Goal: Transaction & Acquisition: Obtain resource

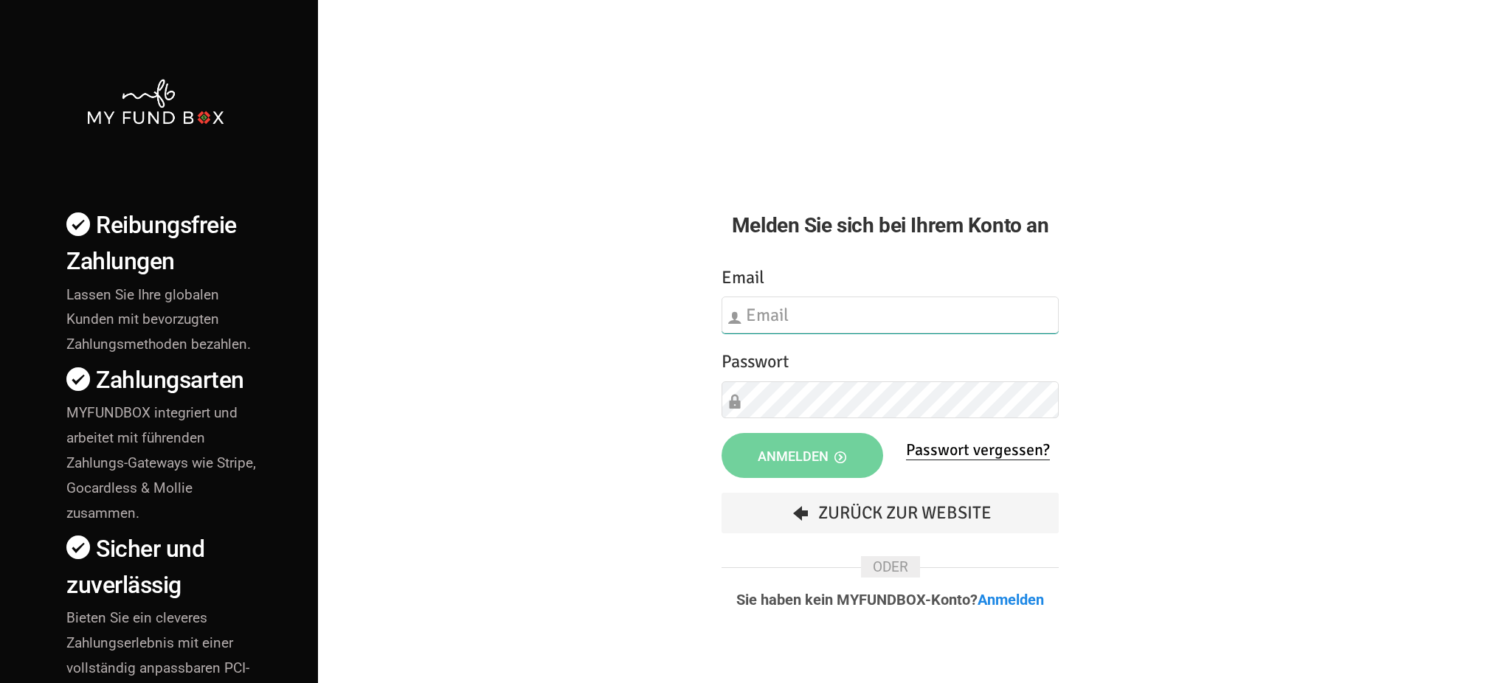
type input "arbnor.ajeti@solidariteti.com"
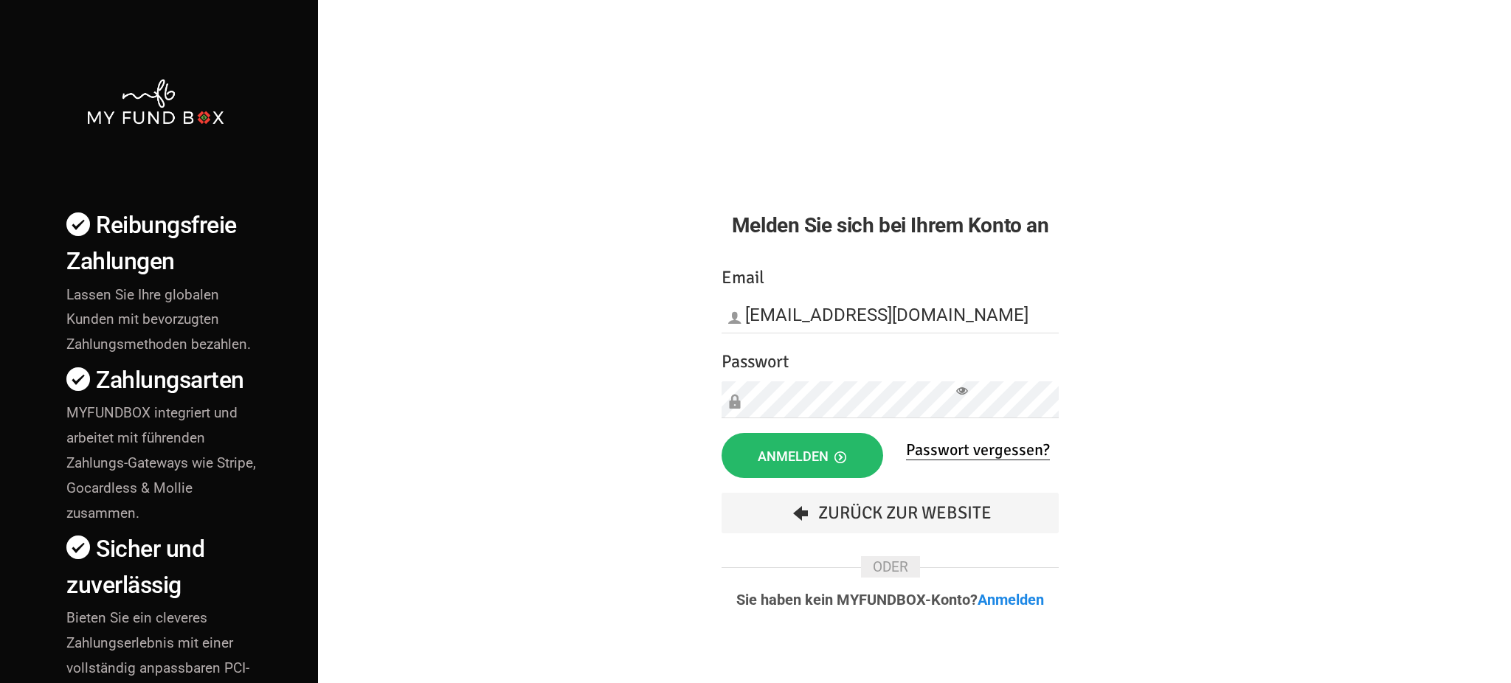
click at [832, 480] on div "Etwas ist falsch gelaufen. Schließen Sie bitte den Browser und öffnen Sie ihn e…" at bounding box center [890, 446] width 367 height 395
click at [823, 455] on span "Anmelden" at bounding box center [802, 456] width 89 height 15
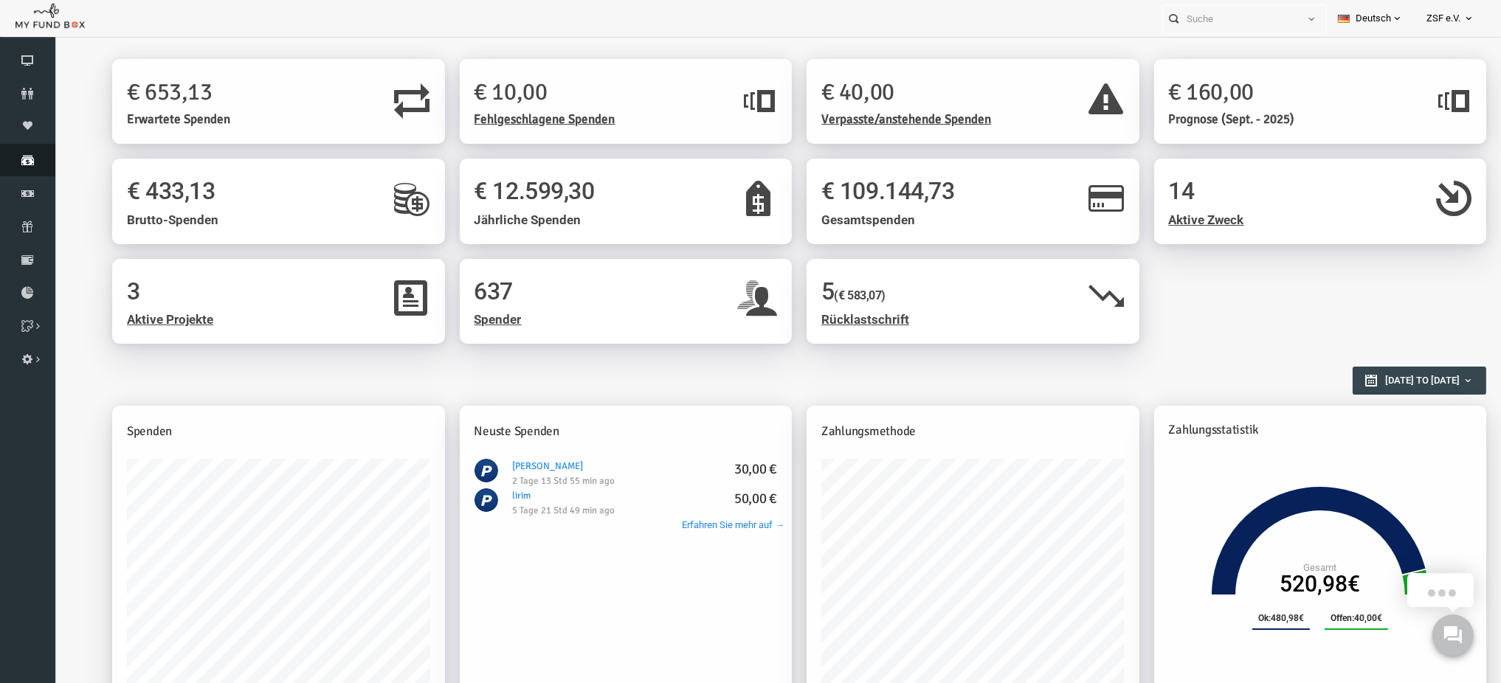
click at [18, 154] on icon at bounding box center [27, 160] width 55 height 12
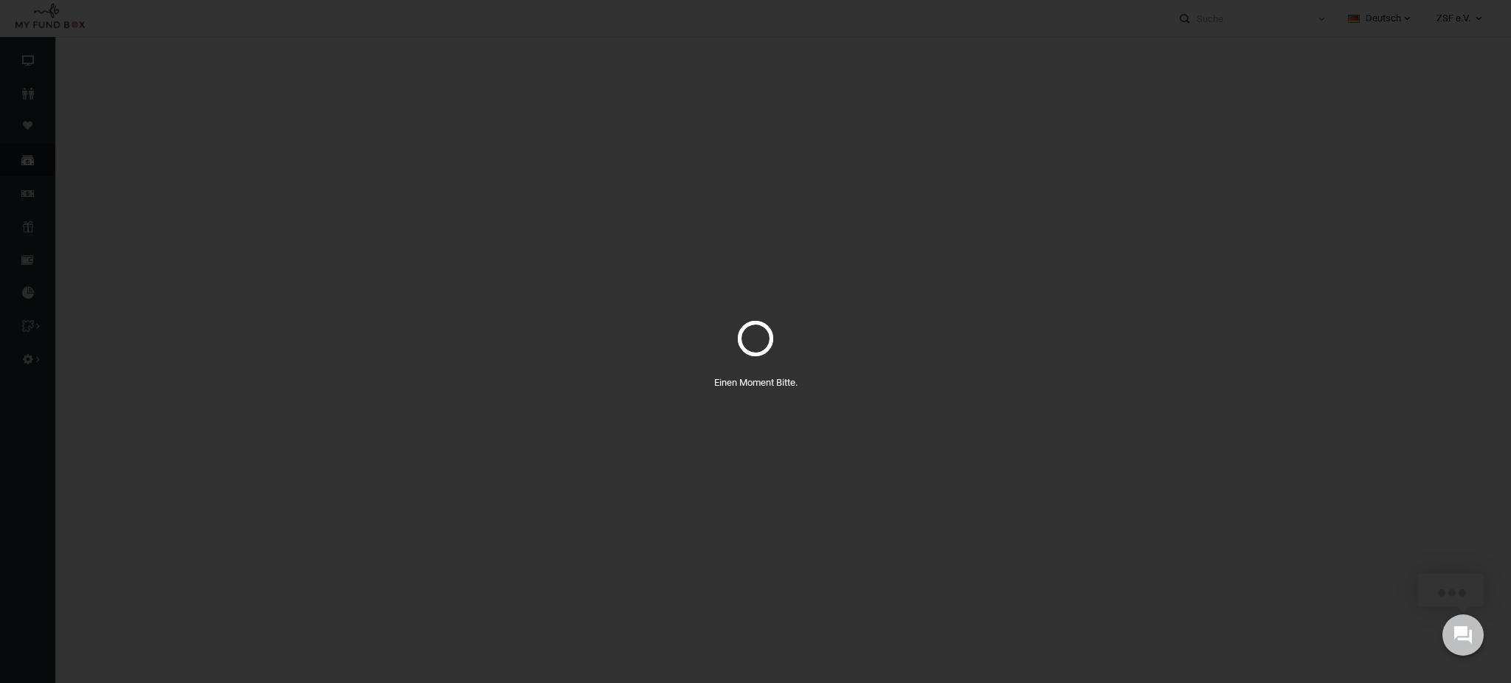
select select "100"
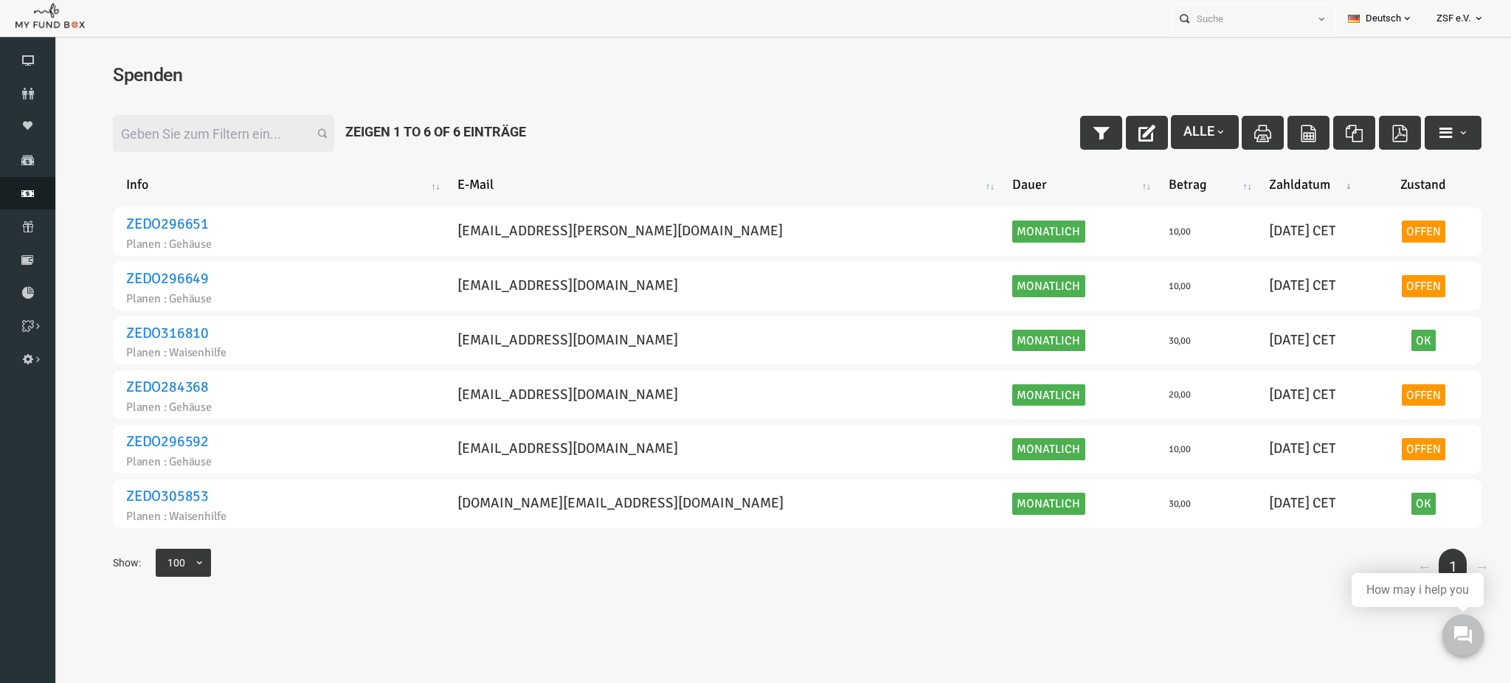
click at [24, 196] on icon at bounding box center [27, 193] width 55 height 12
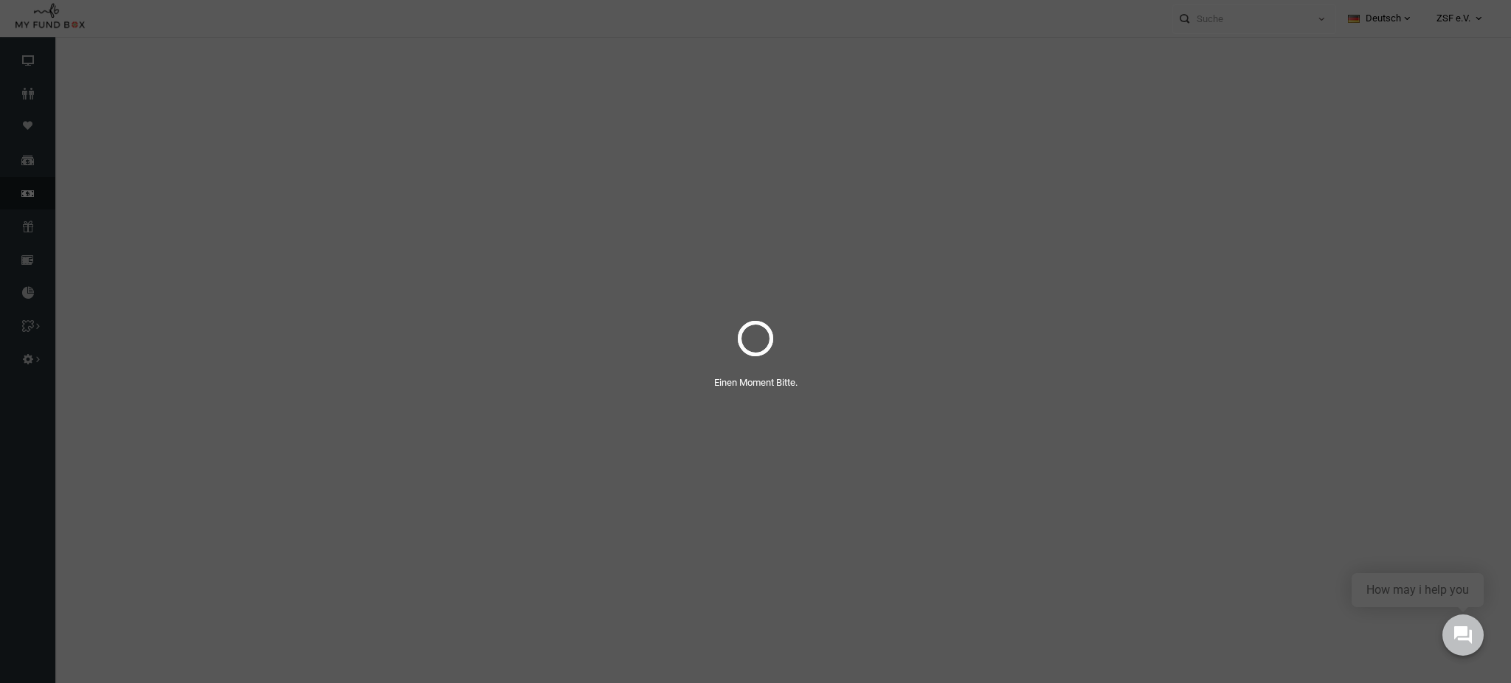
select select "100"
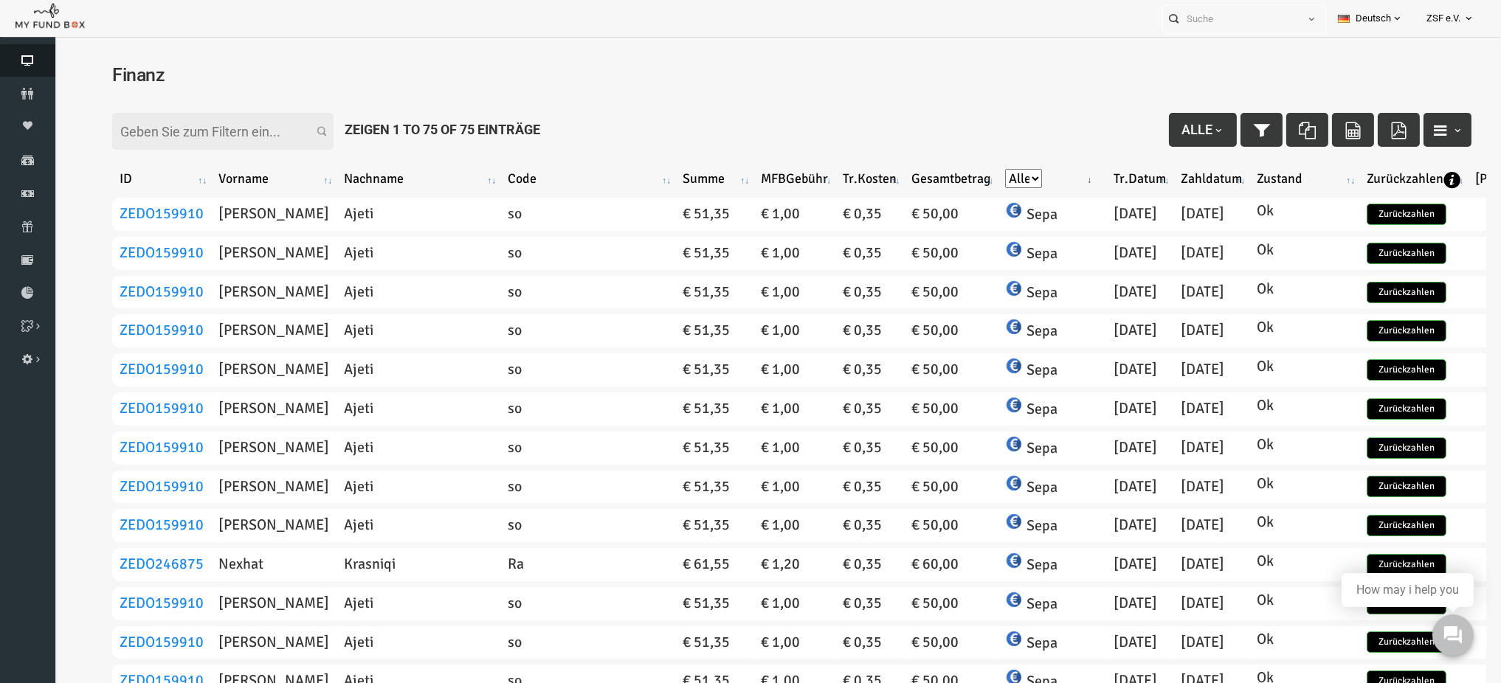
click at [32, 66] on icon at bounding box center [27, 61] width 55 height 12
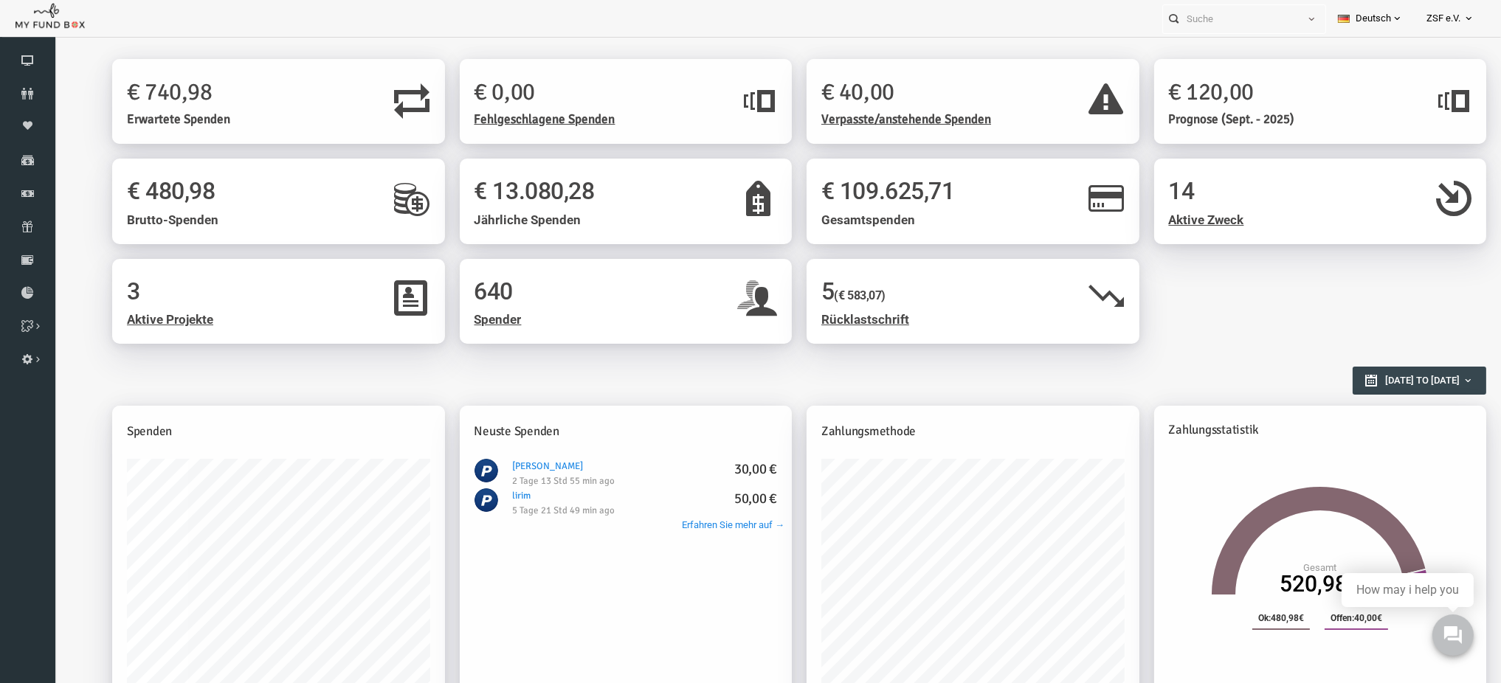
click at [846, 288] on span "(€ 583,07)" at bounding box center [831, 295] width 51 height 14
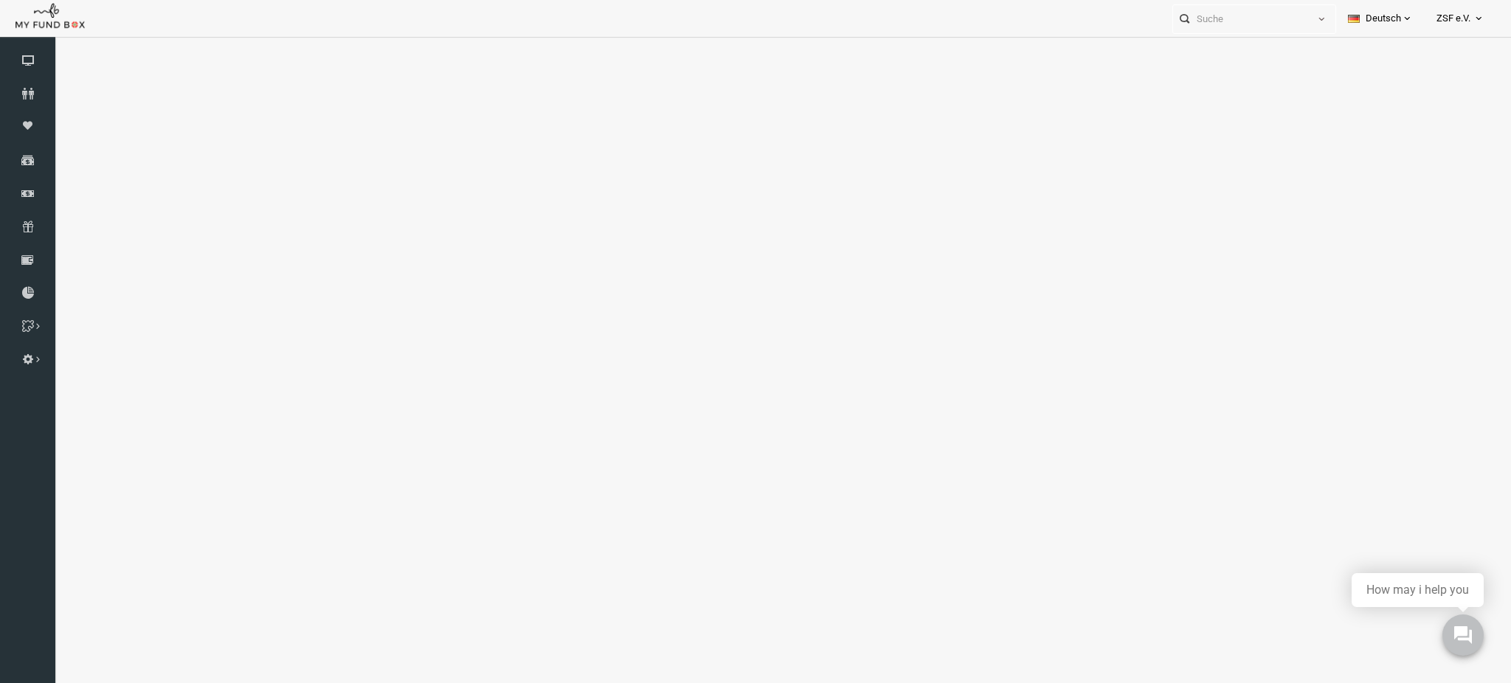
select select "100"
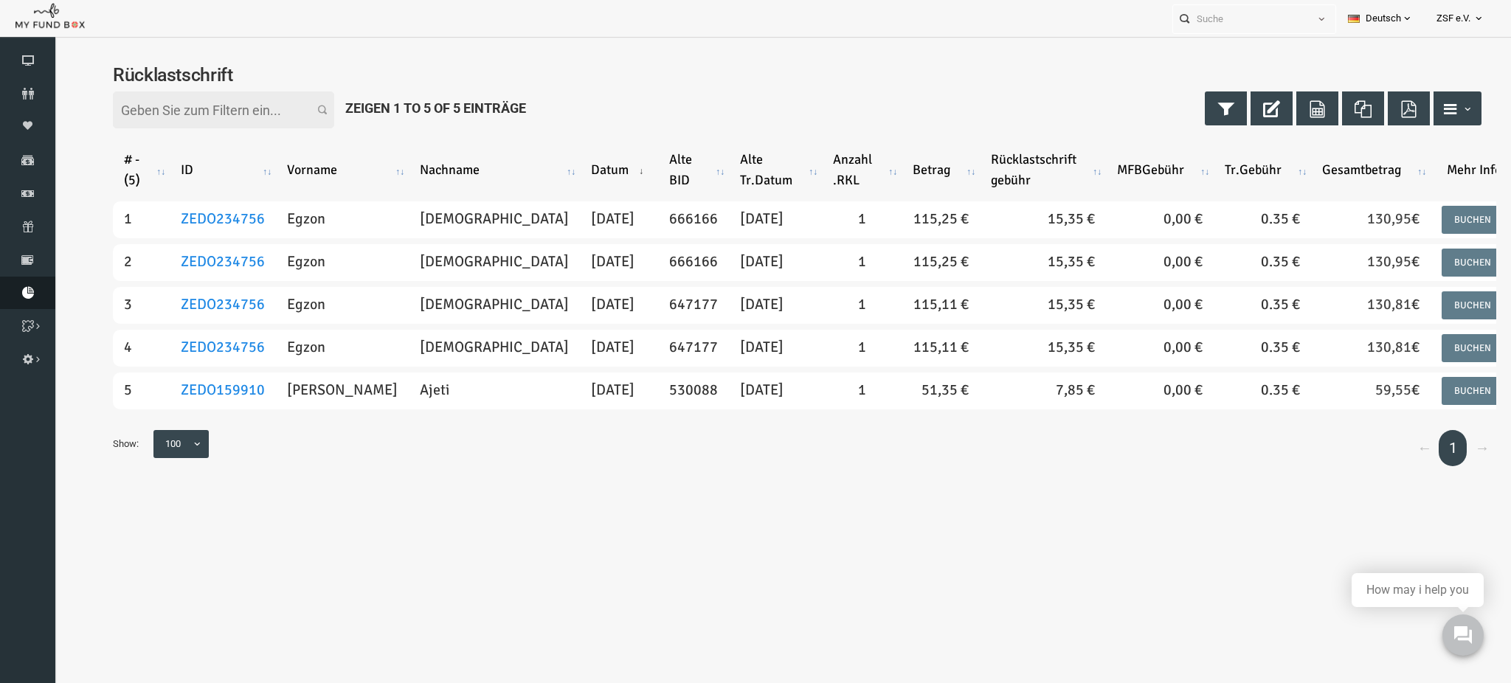
click at [26, 283] on link "Berichte herunterladen" at bounding box center [27, 293] width 55 height 32
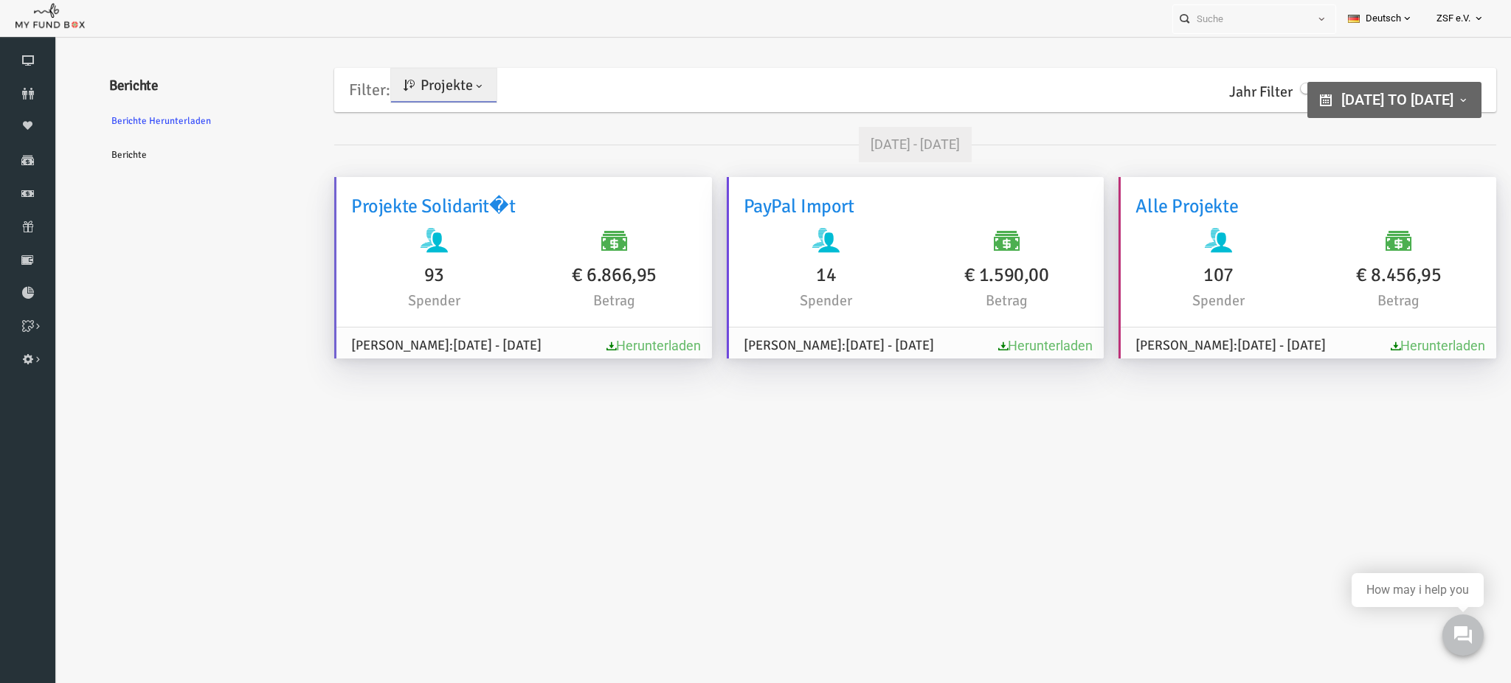
click at [430, 195] on h6 "Projekte Solidarit�t" at bounding box center [495, 207] width 346 height 30
click at [455, 301] on div "93 Spender" at bounding box center [404, 271] width 180 height 84
click at [437, 91] on span "Projekte" at bounding box center [417, 85] width 52 height 18
click at [433, 159] on link "[PERSON_NAME]" at bounding box center [424, 150] width 125 height 27
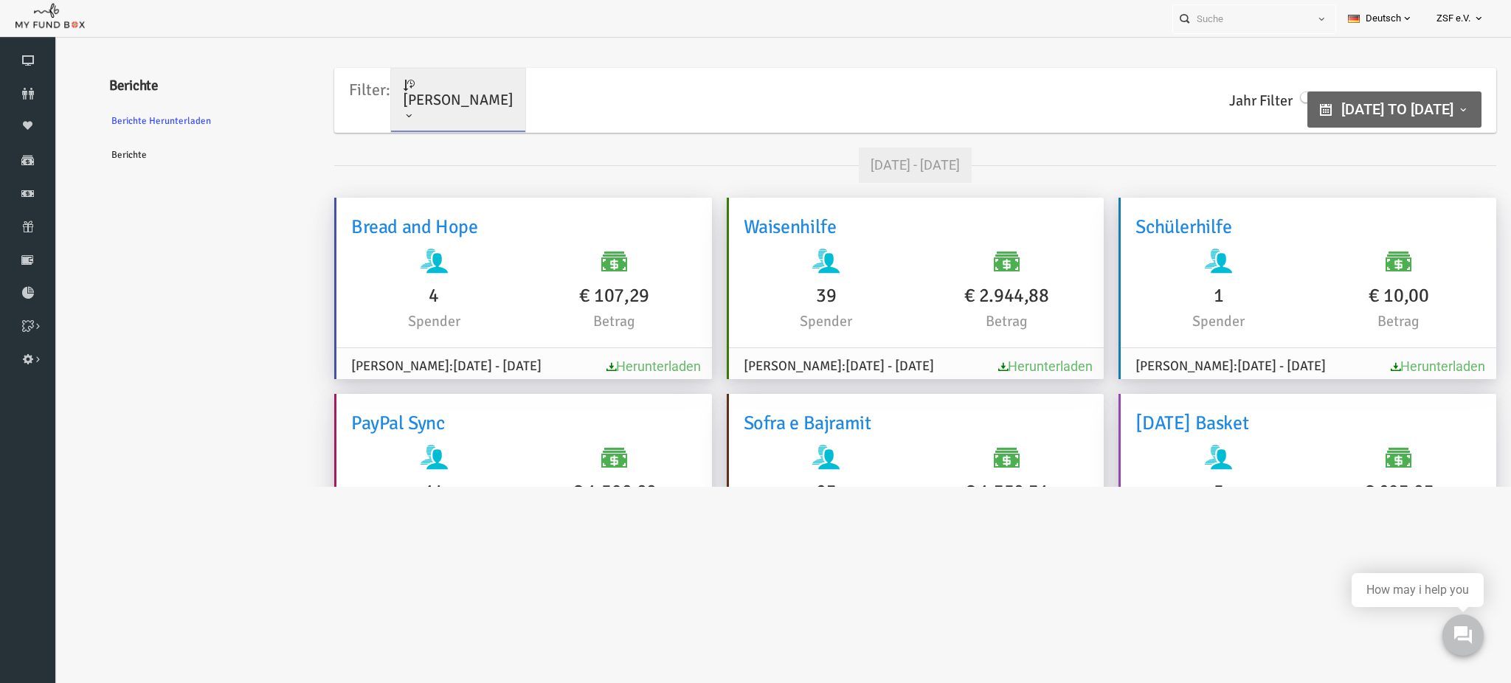
click at [820, 366] on span "[DATE] - [DATE]" at bounding box center [860, 366] width 89 height 16
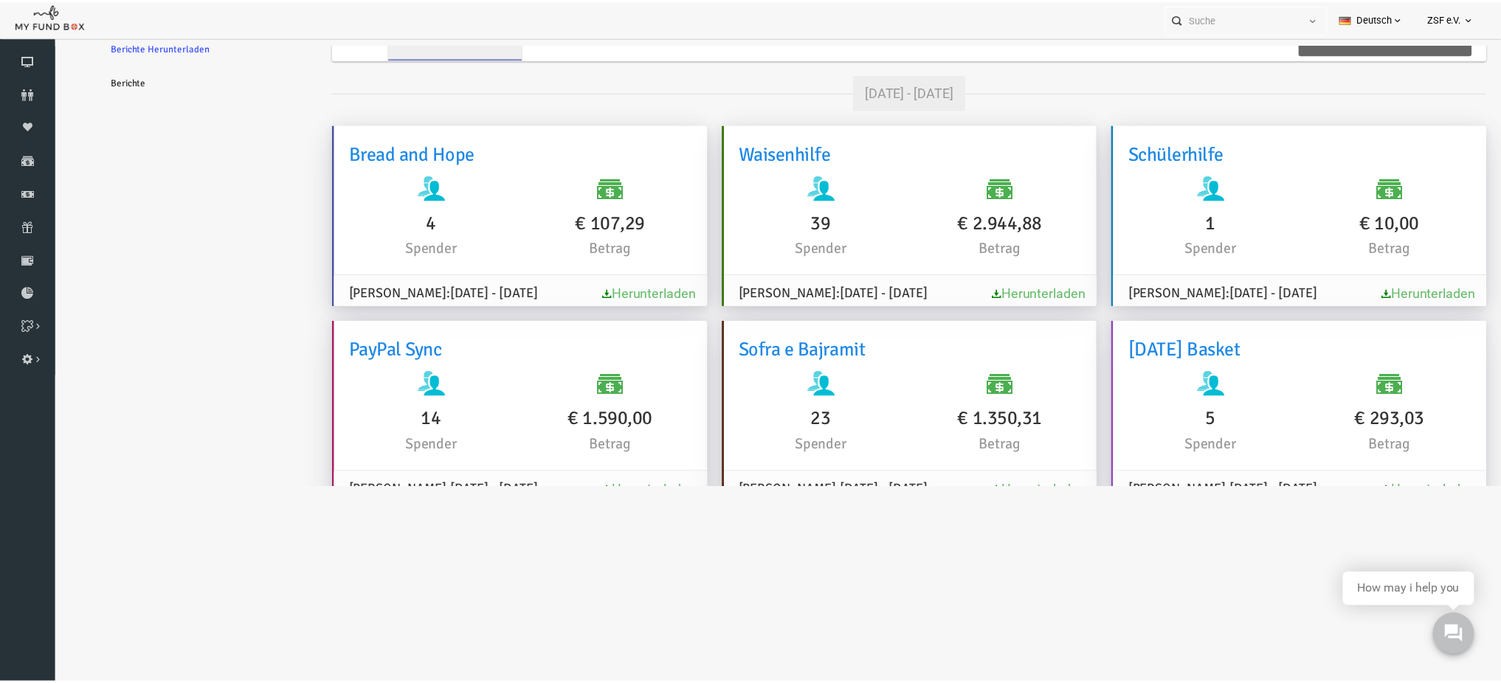
scroll to position [20, 0]
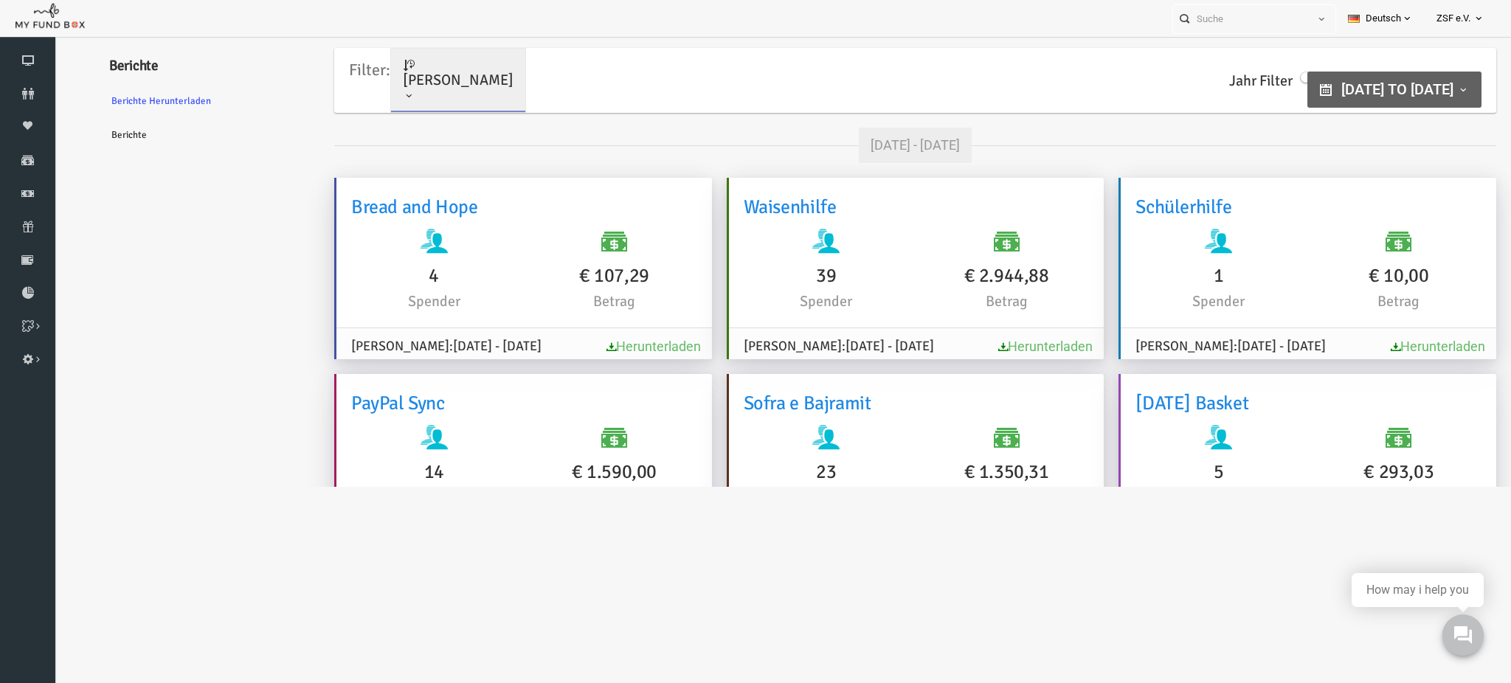
type input "[DATE]"
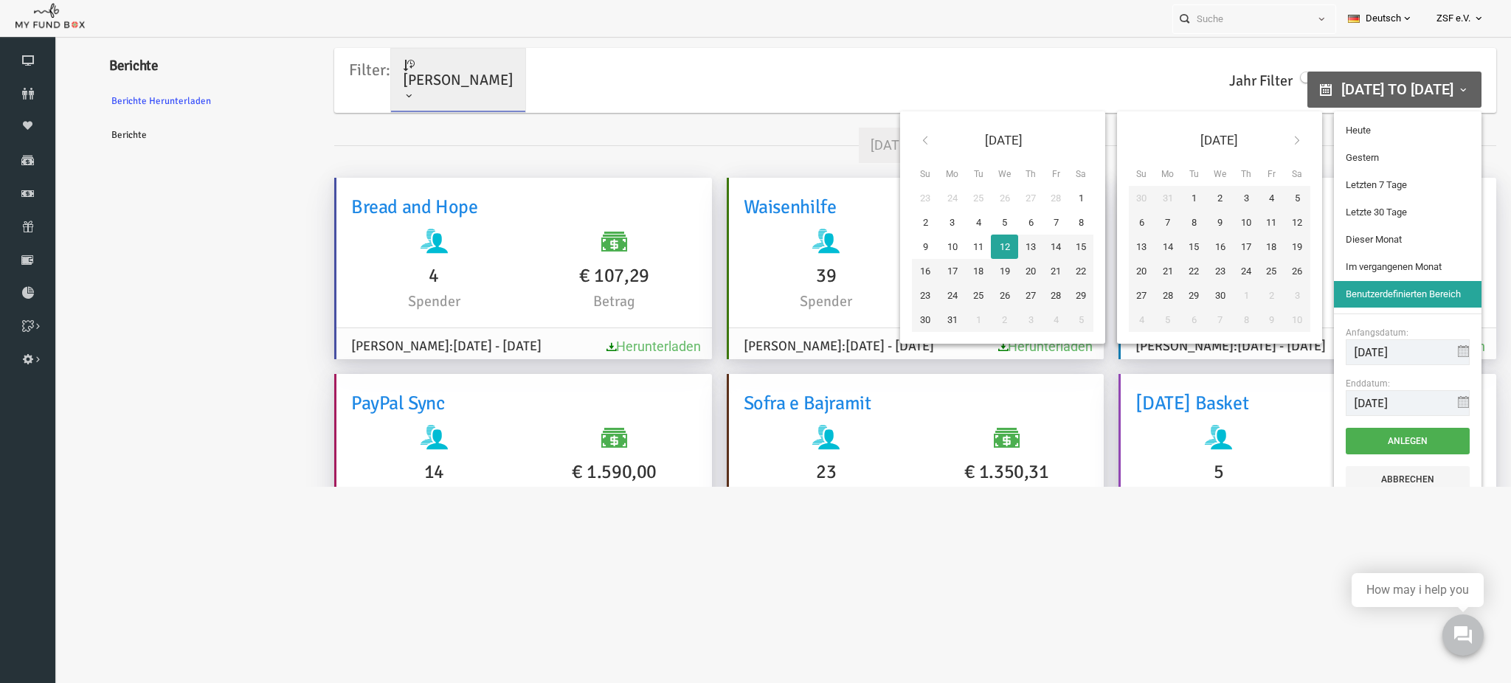
click at [1312, 86] on span "[DATE] to [DATE]" at bounding box center [1368, 89] width 112 height 18
click at [885, 146] on th at bounding box center [895, 140] width 27 height 35
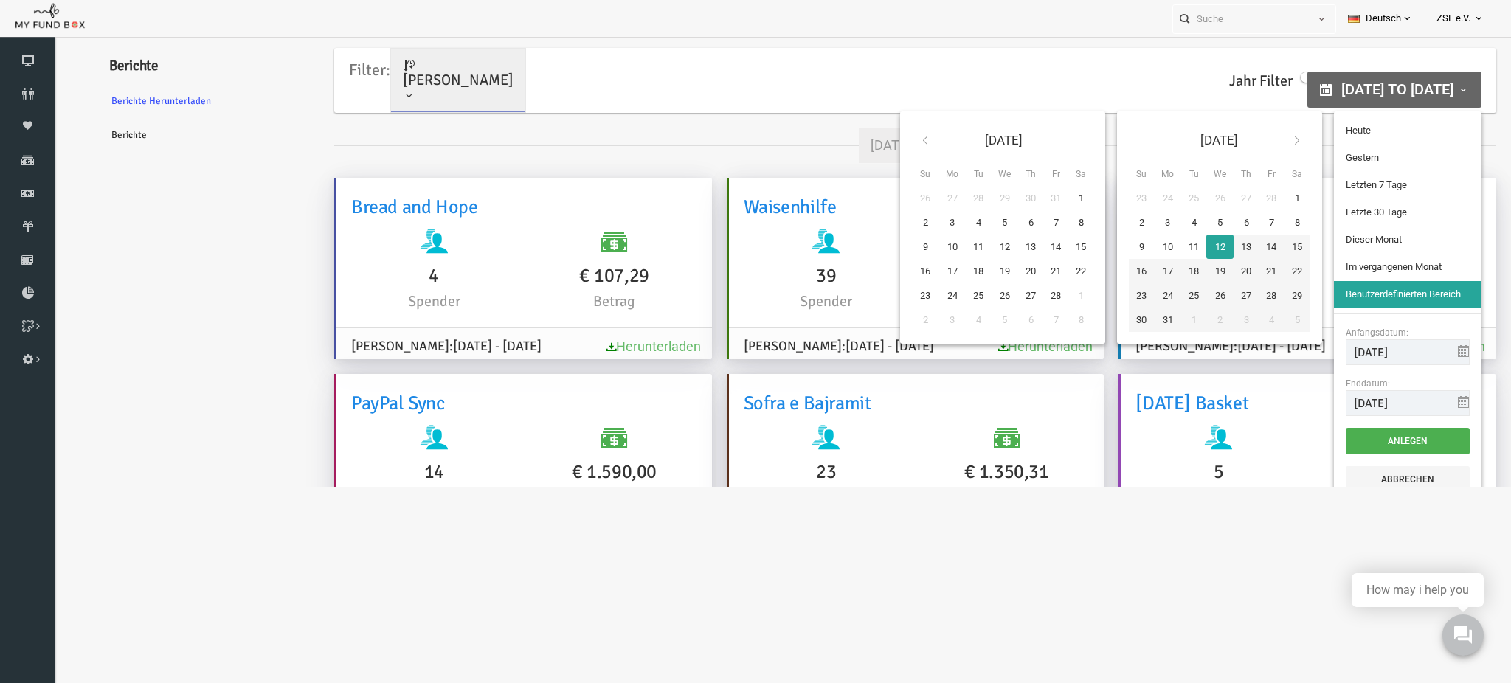
click at [885, 146] on th at bounding box center [895, 140] width 27 height 35
type input "[DATE]"
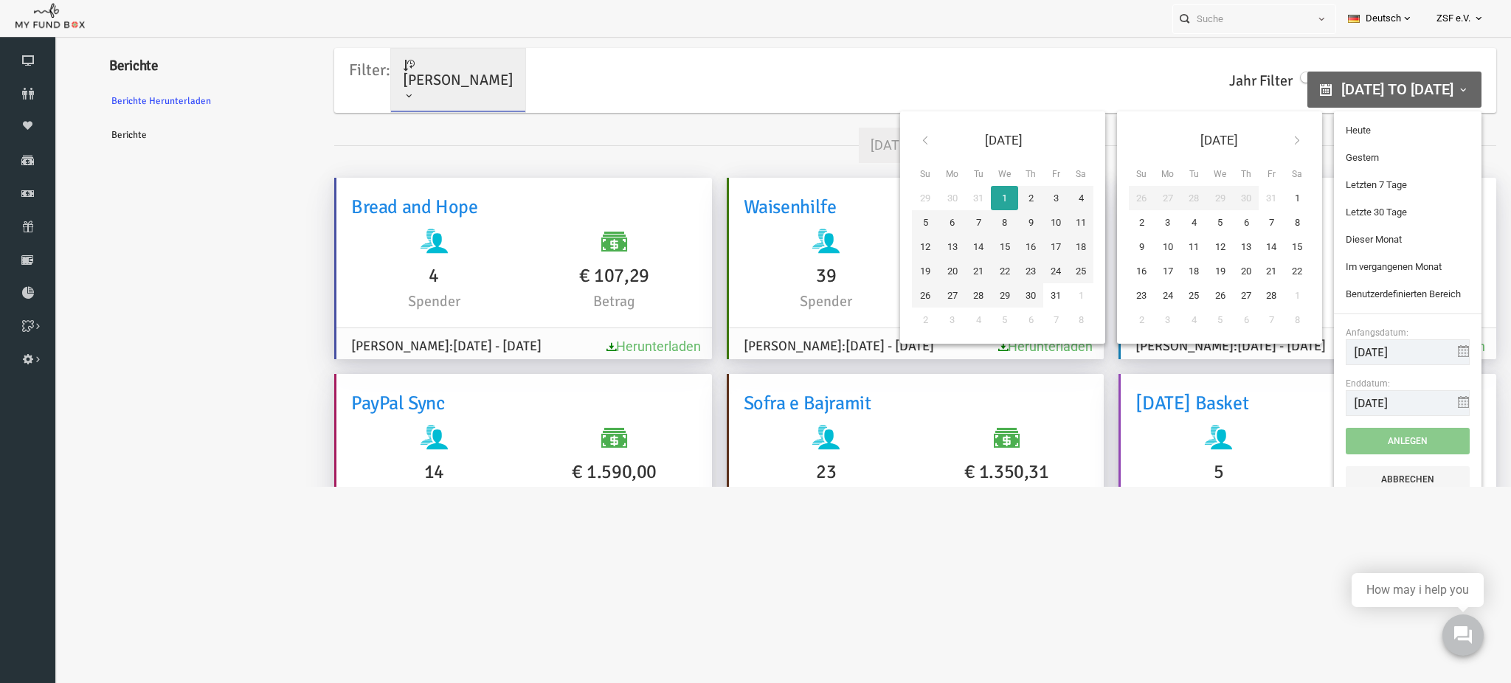
click at [1263, 134] on th at bounding box center [1267, 140] width 27 height 35
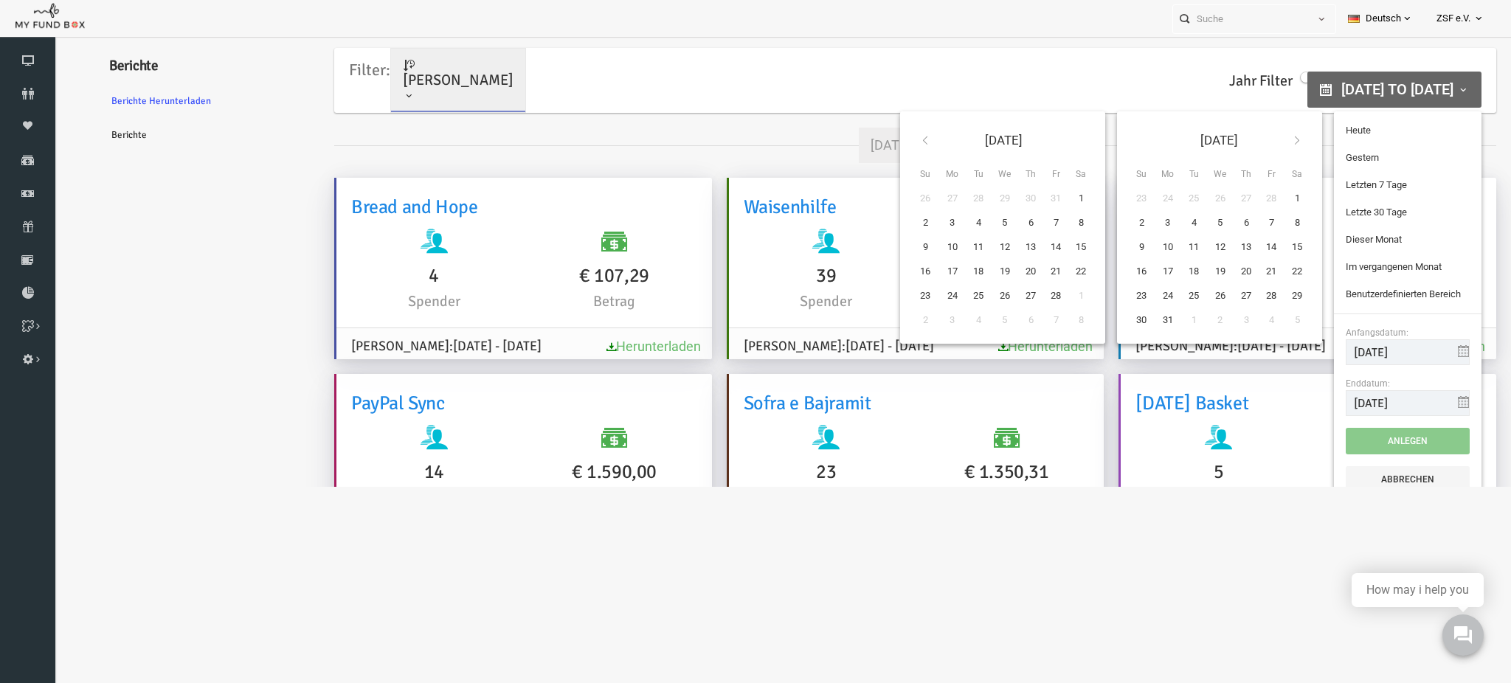
click at [1263, 134] on th at bounding box center [1267, 140] width 27 height 35
click at [1264, 137] on th at bounding box center [1267, 140] width 27 height 35
click at [1264, 138] on th at bounding box center [1267, 140] width 27 height 35
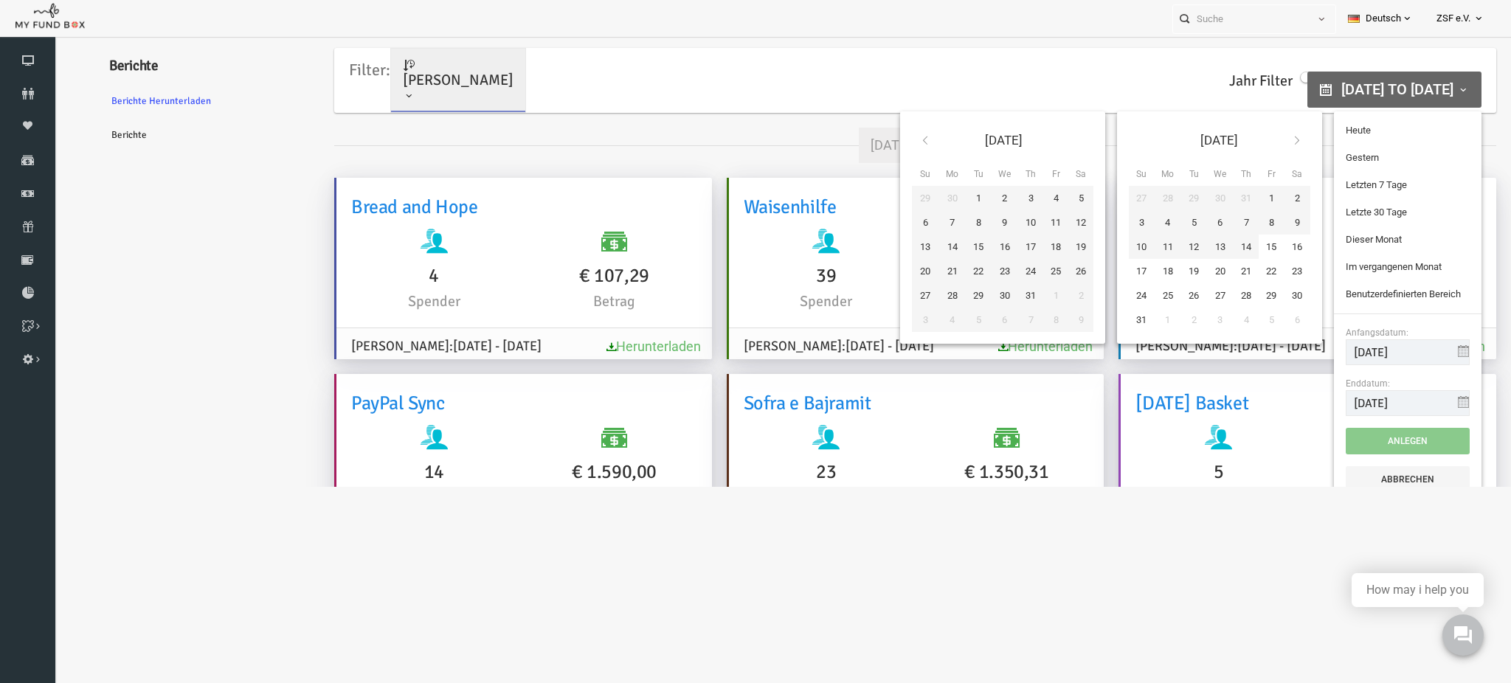
type input "[DATE]"
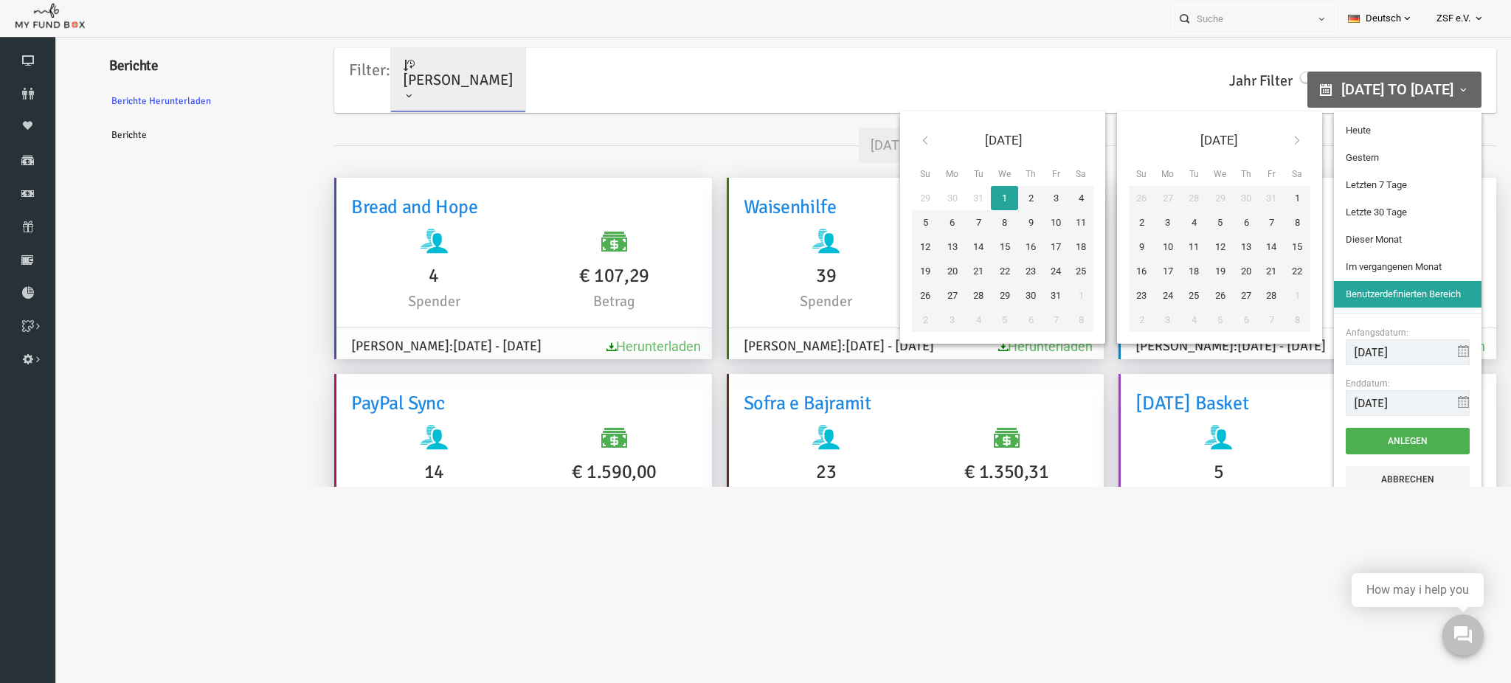
click at [1113, 582] on body "Spender nicht gefunden Patenschaft nicht gefunden Partner nicht gefunden !!!! B…" at bounding box center [755, 341] width 1511 height 683
click at [1059, 75] on div "Filter: [PERSON_NAME] Projekte [PERSON_NAME] Jahr Filter Select Year [DATE] 202…" at bounding box center [886, 80] width 1162 height 65
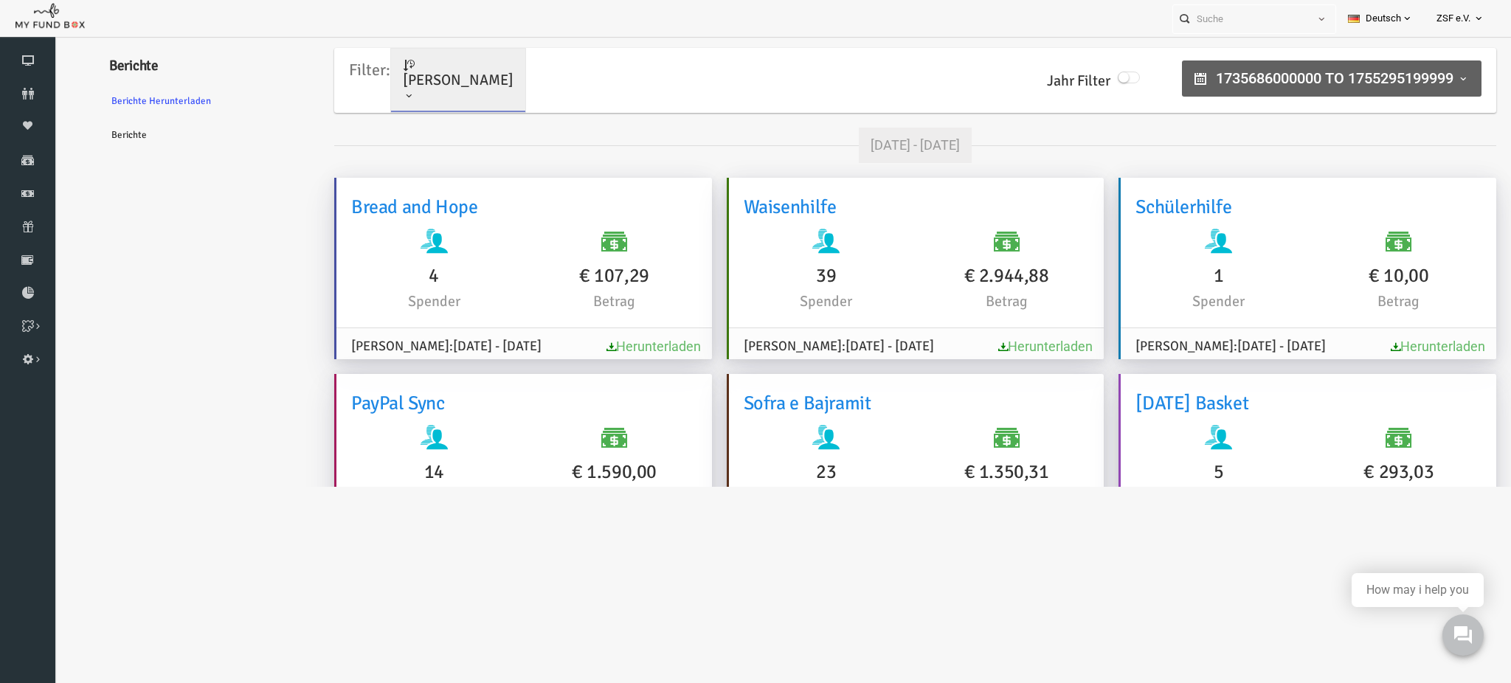
click at [1237, 80] on span "1735686000000 to 1755295199999" at bounding box center [1305, 78] width 238 height 18
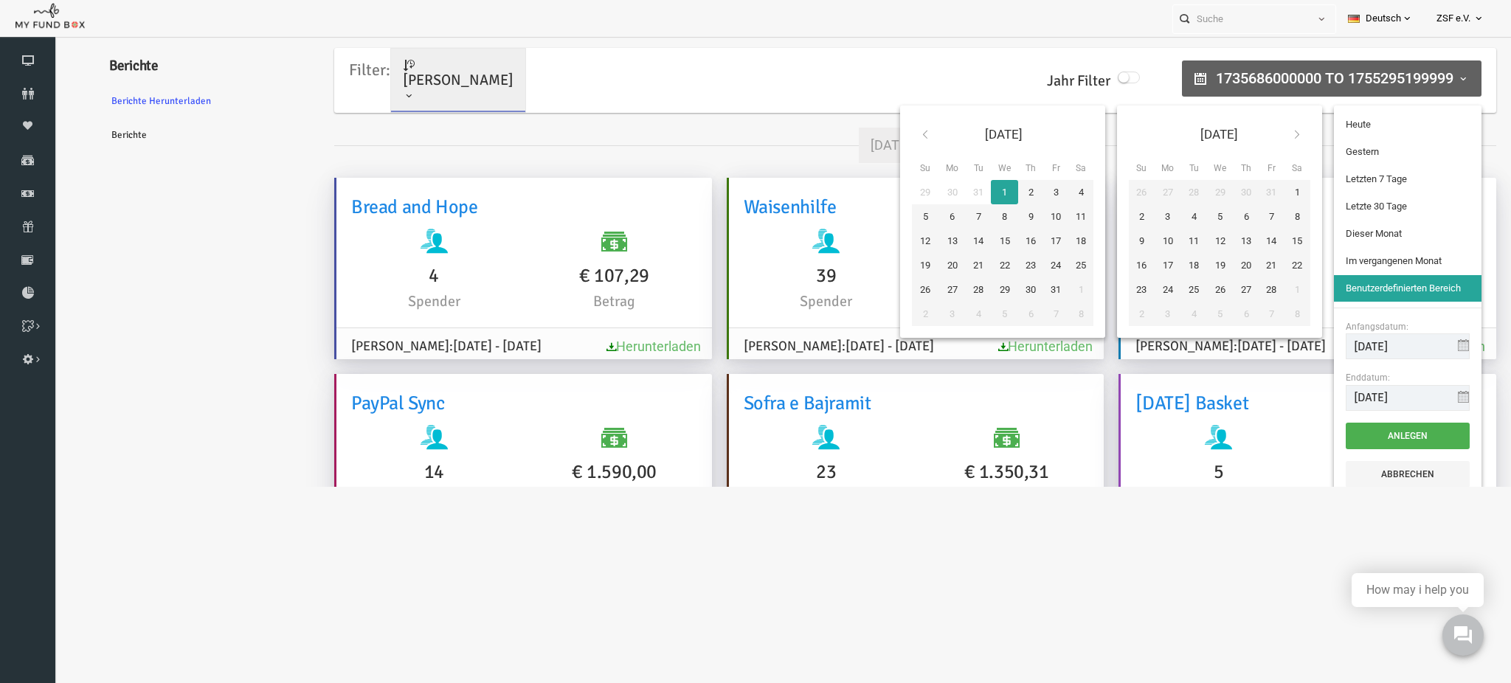
type input "[DATE]"
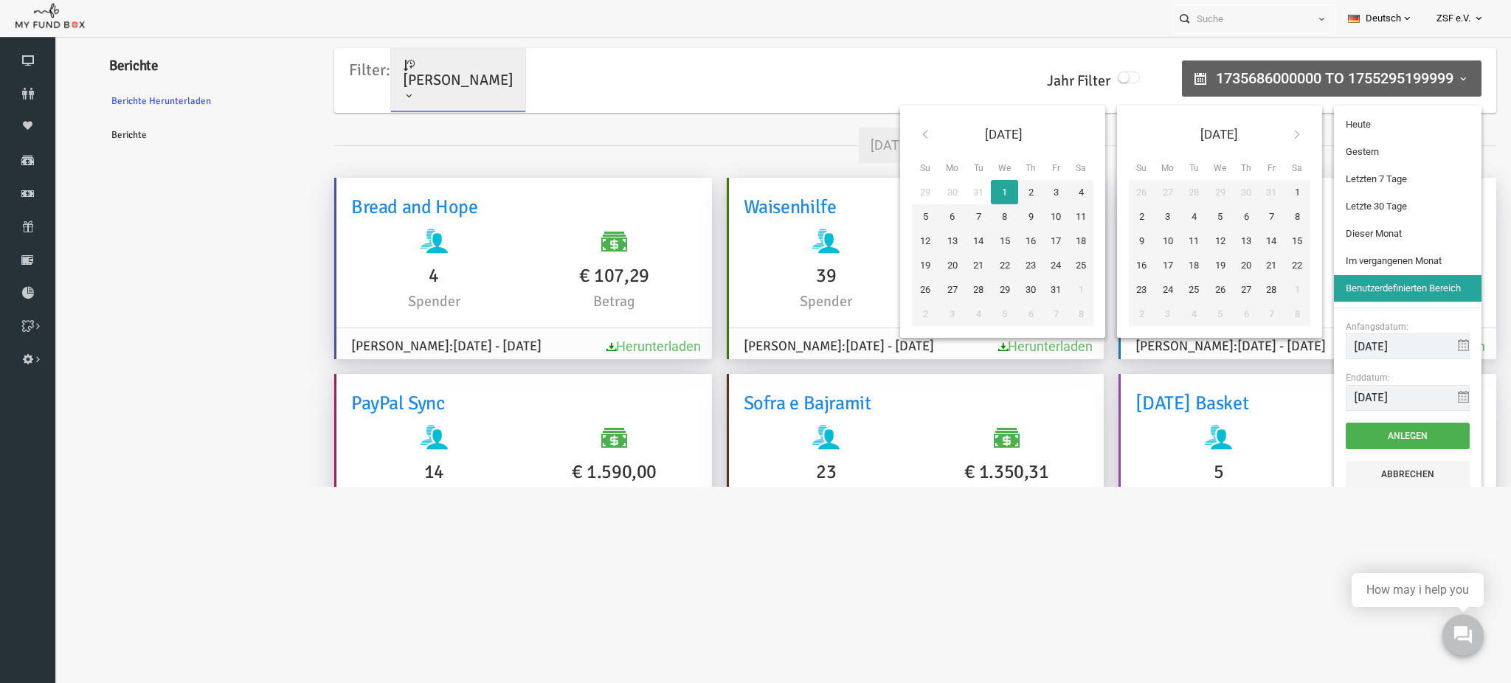
type input "[DATE]"
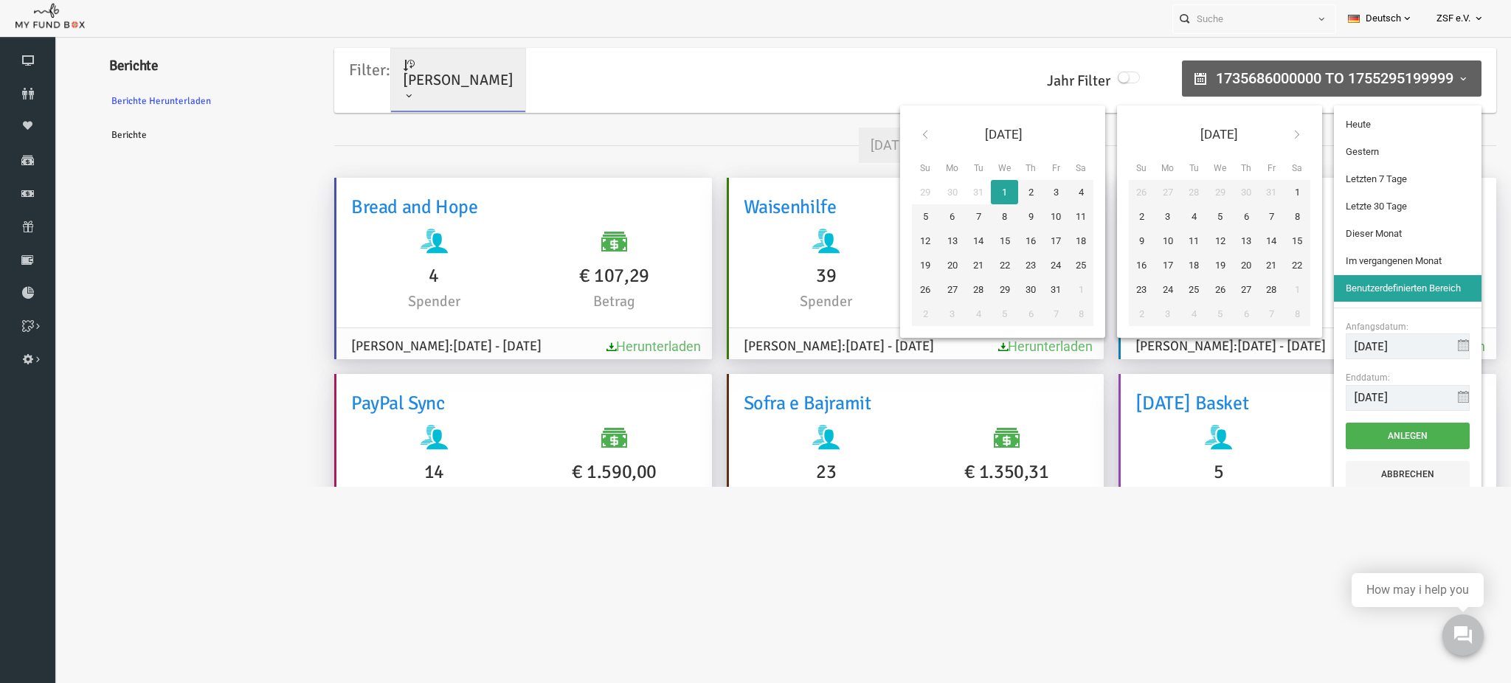
type input "[DATE]"
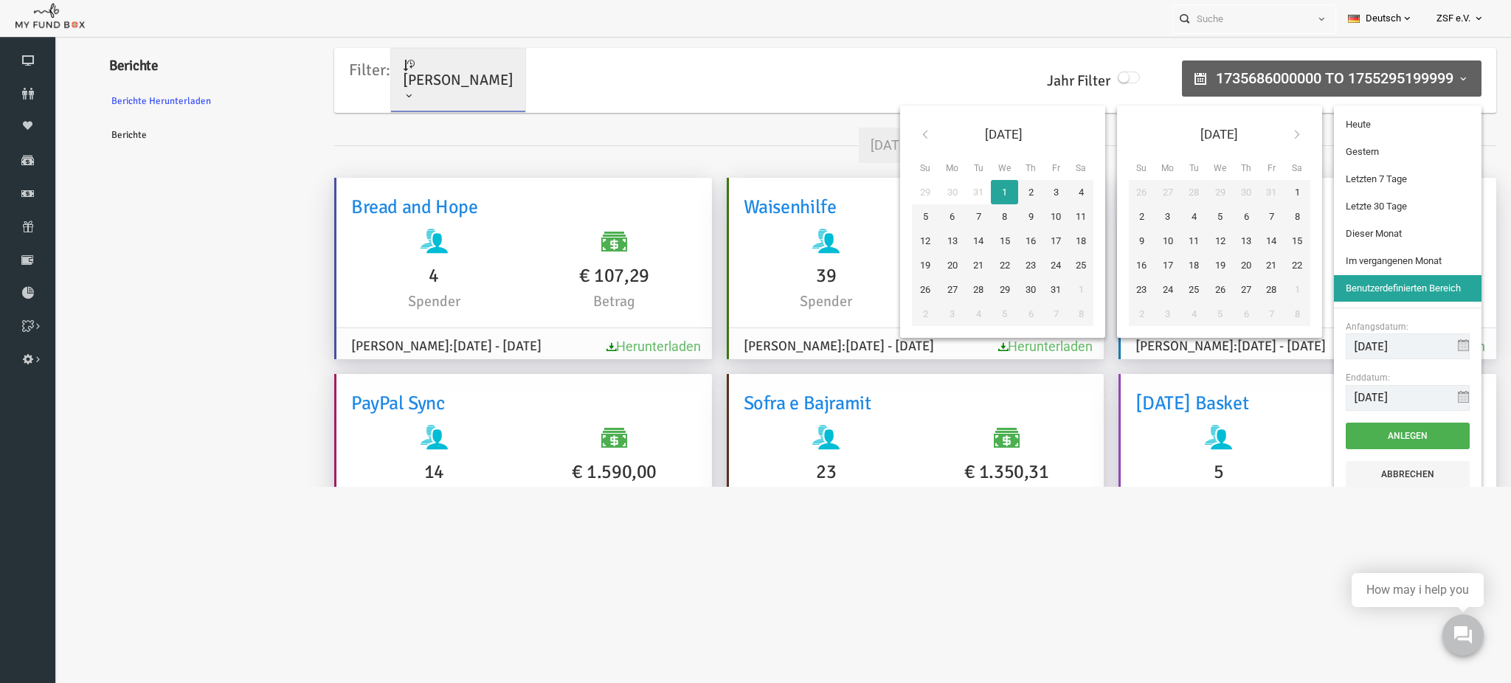
type input "[DATE]"
click at [1364, 237] on li "Dieser Monat" at bounding box center [1378, 234] width 148 height 27
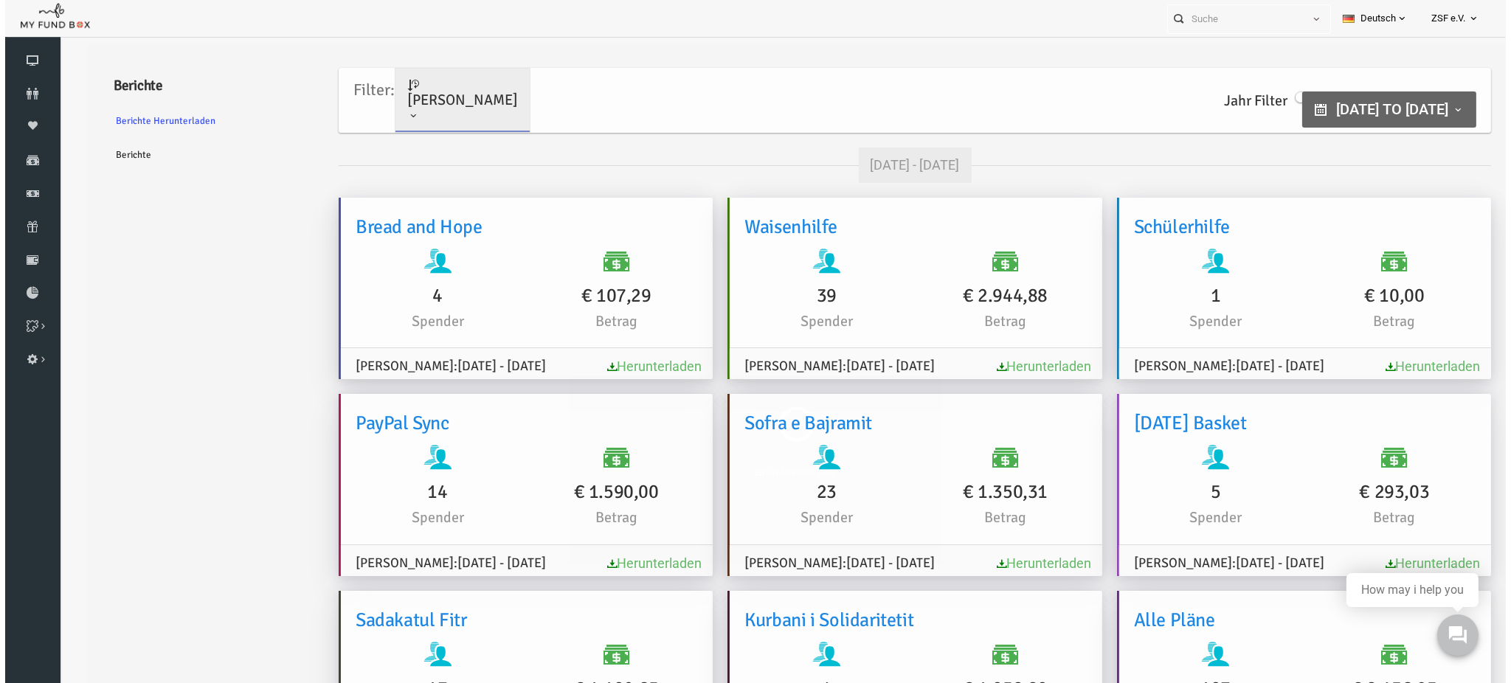
scroll to position [0, 0]
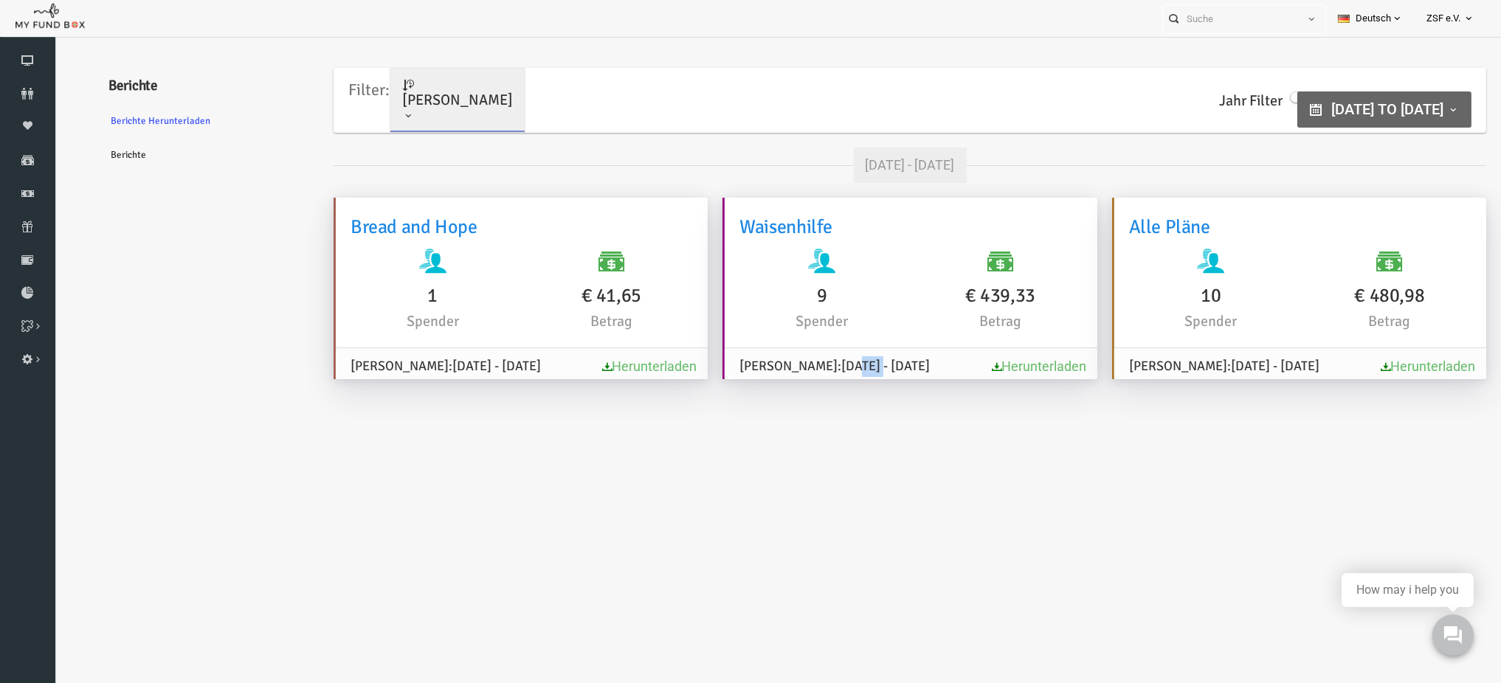
drag, startPoint x: 777, startPoint y: 367, endPoint x: 820, endPoint y: 372, distance: 43.1
click at [812, 370] on span "[DATE] - [DATE]" at bounding box center [856, 366] width 89 height 16
click at [820, 372] on span "[DATE] - [DATE]" at bounding box center [856, 366] width 89 height 16
click at [1302, 100] on span "[DATE] to [DATE]" at bounding box center [1358, 109] width 112 height 18
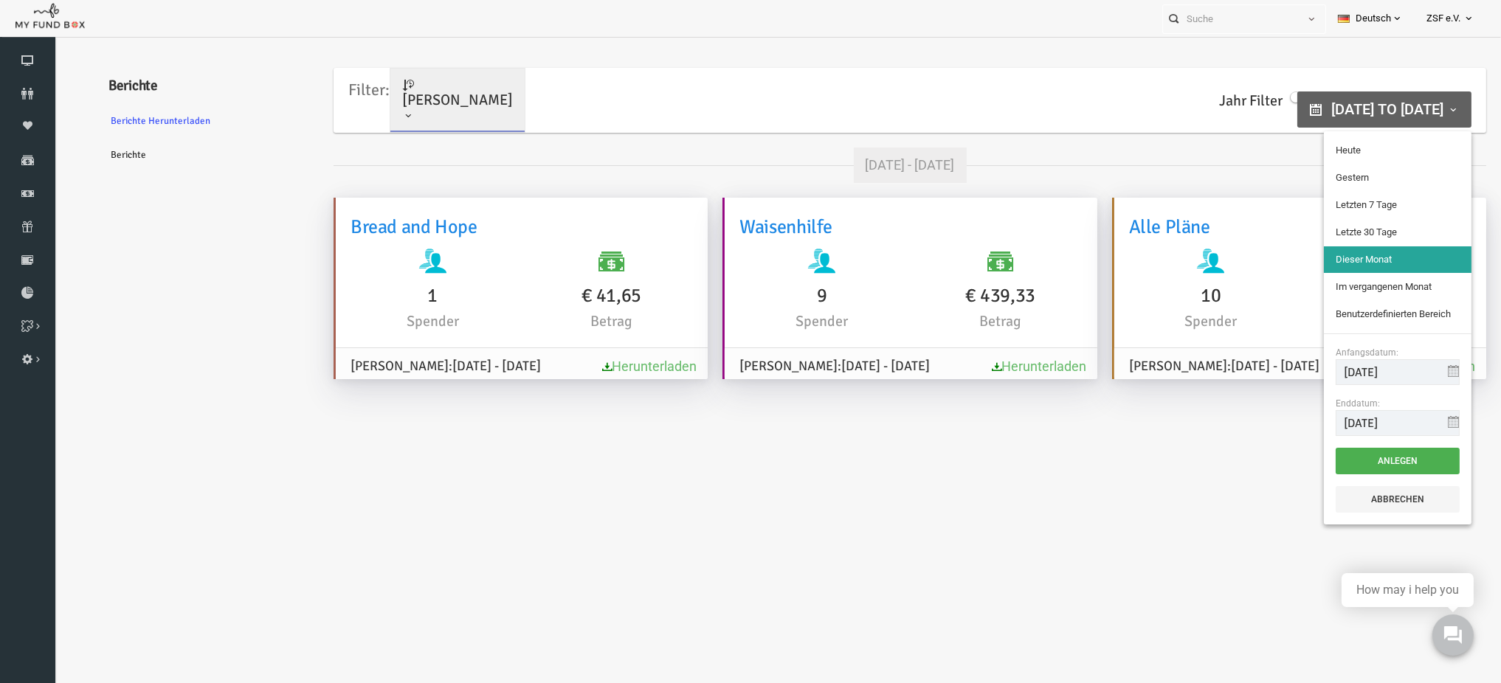
type input "[DATE]"
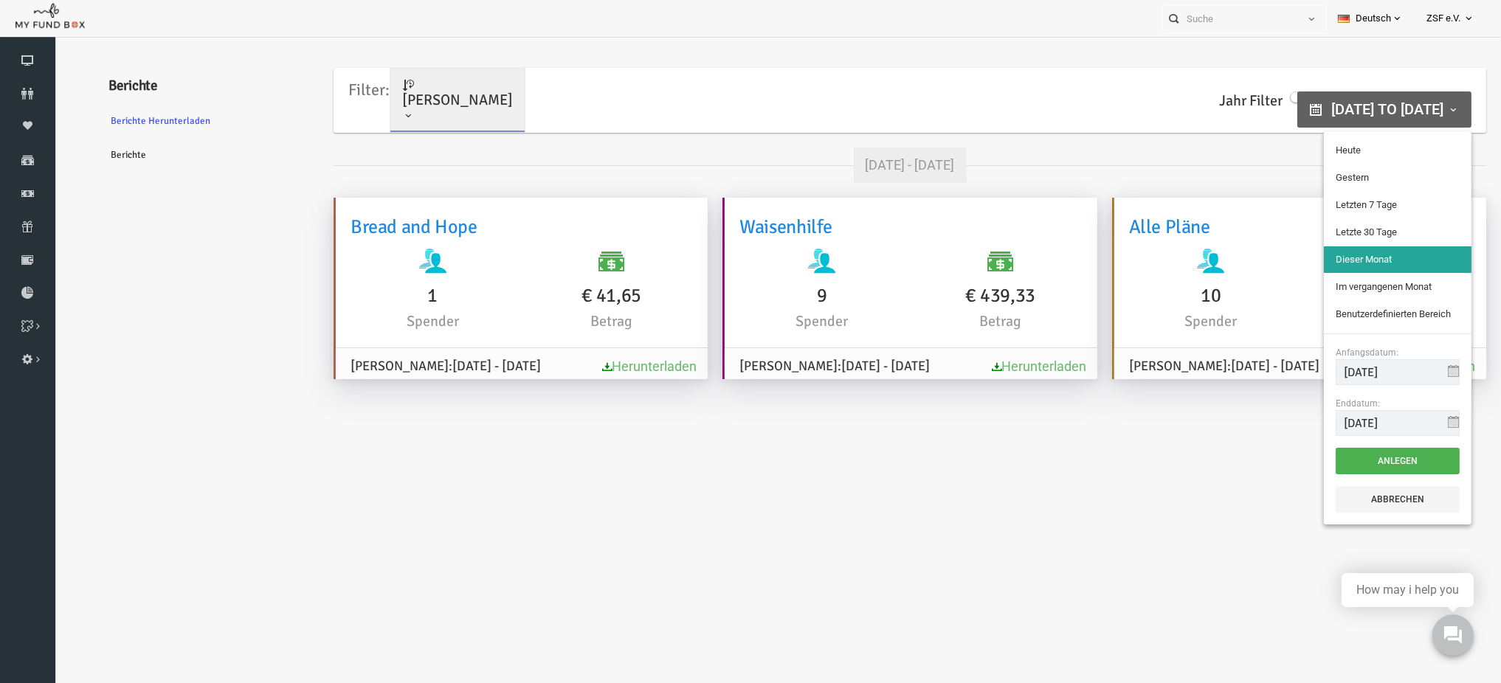
type input "[DATE]"
click at [1426, 373] on icon at bounding box center [1425, 371] width 12 height 12
click at [1333, 378] on input "[DATE]" at bounding box center [1369, 372] width 124 height 26
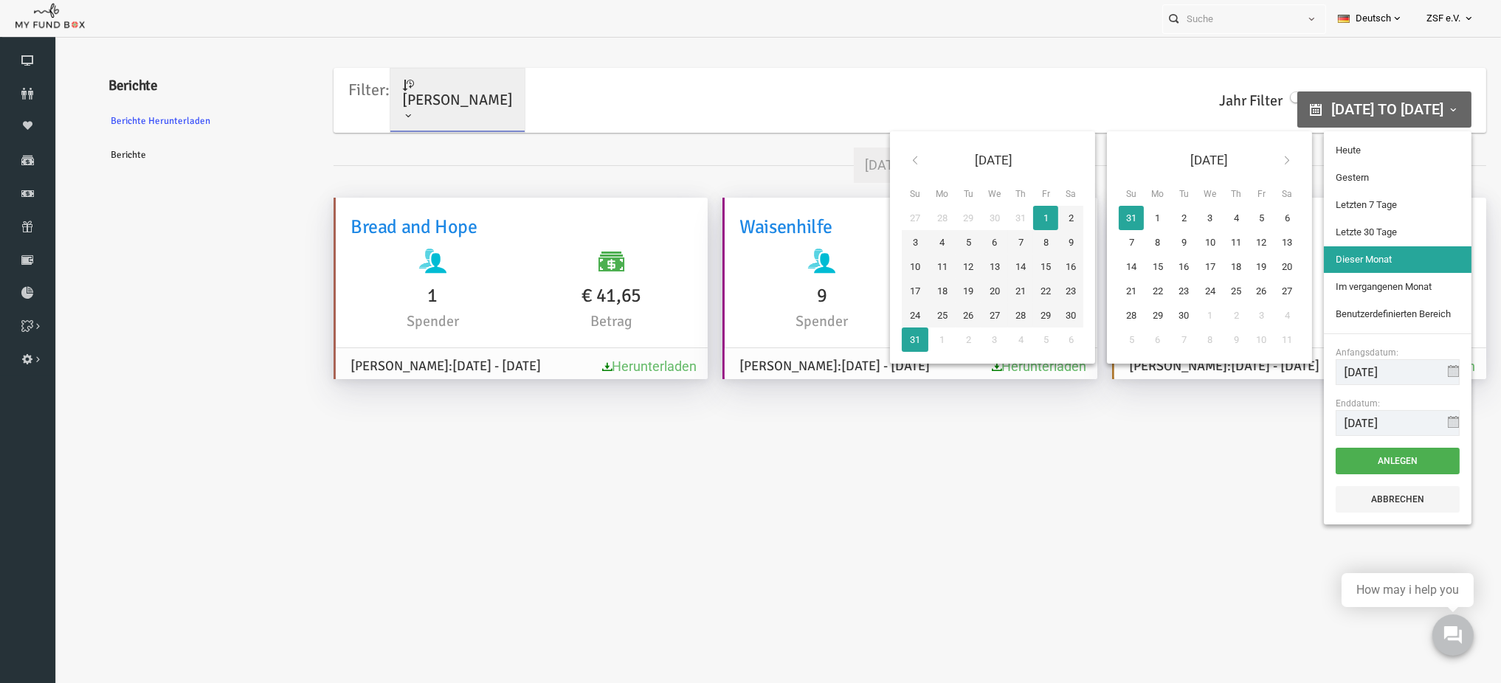
click at [880, 155] on icon at bounding box center [886, 160] width 12 height 12
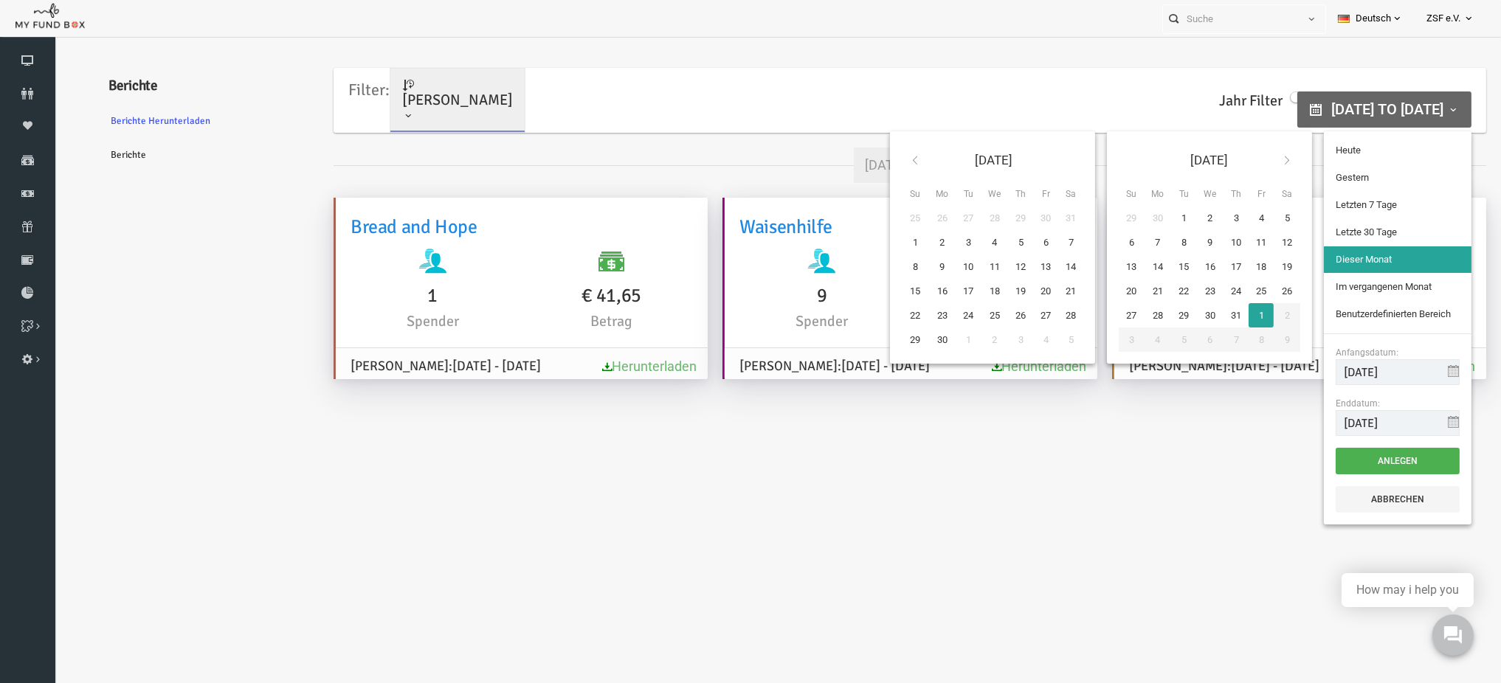
click at [880, 155] on icon at bounding box center [886, 160] width 12 height 12
click at [884, 163] on icon at bounding box center [886, 160] width 12 height 12
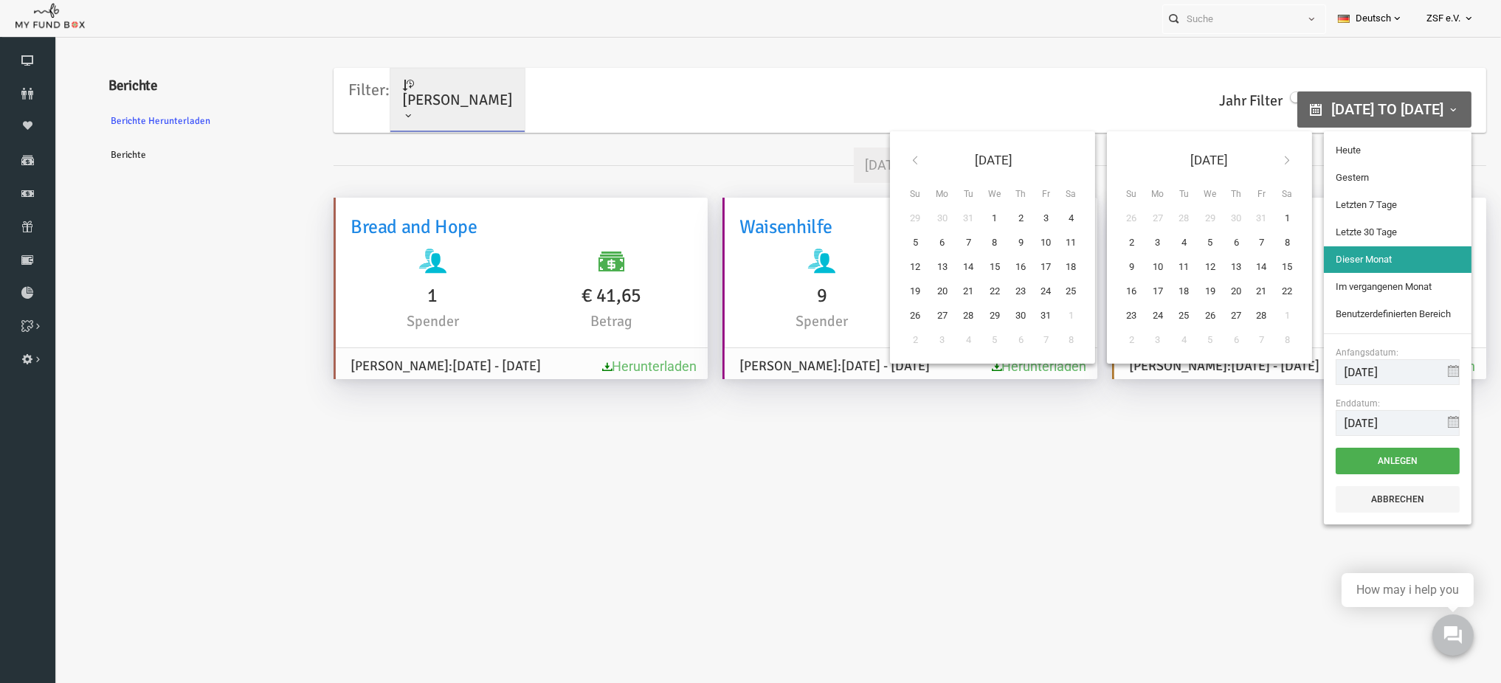
type input "[DATE]"
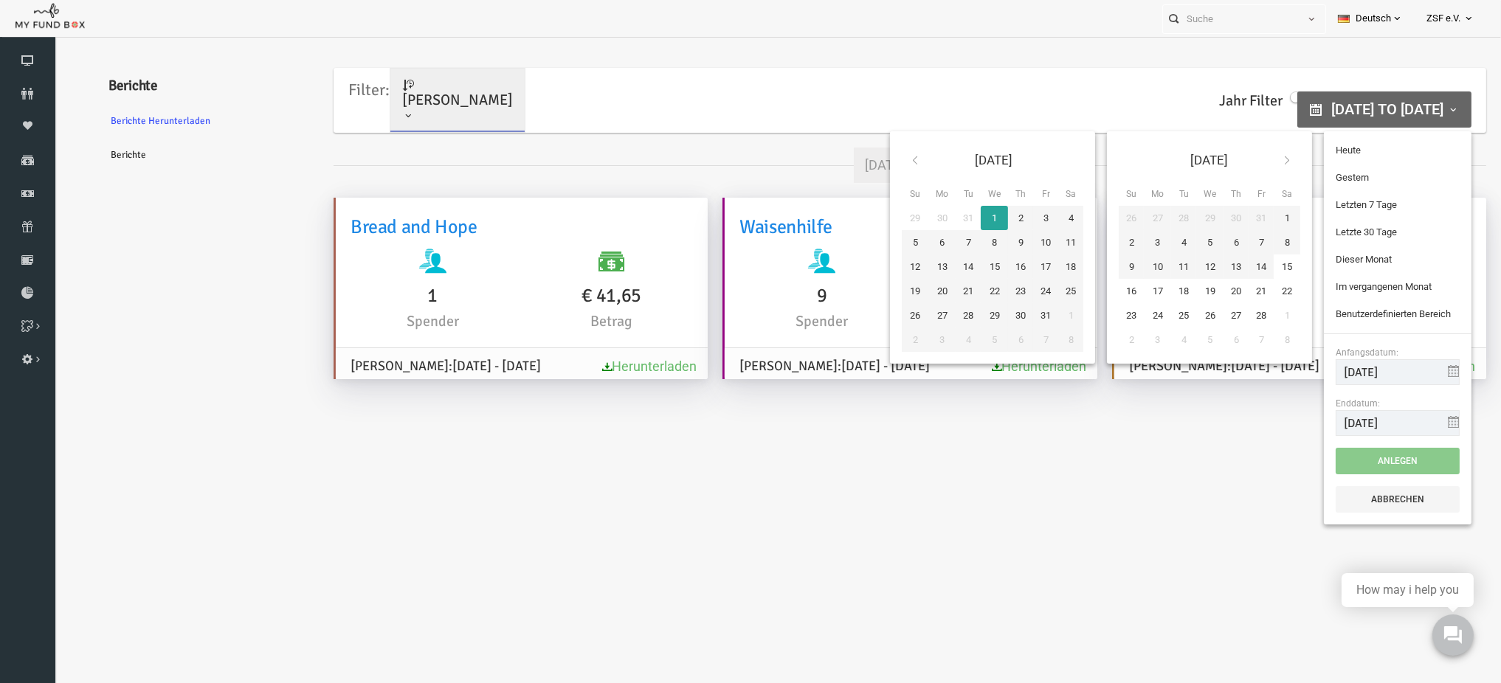
type input "[DATE]"
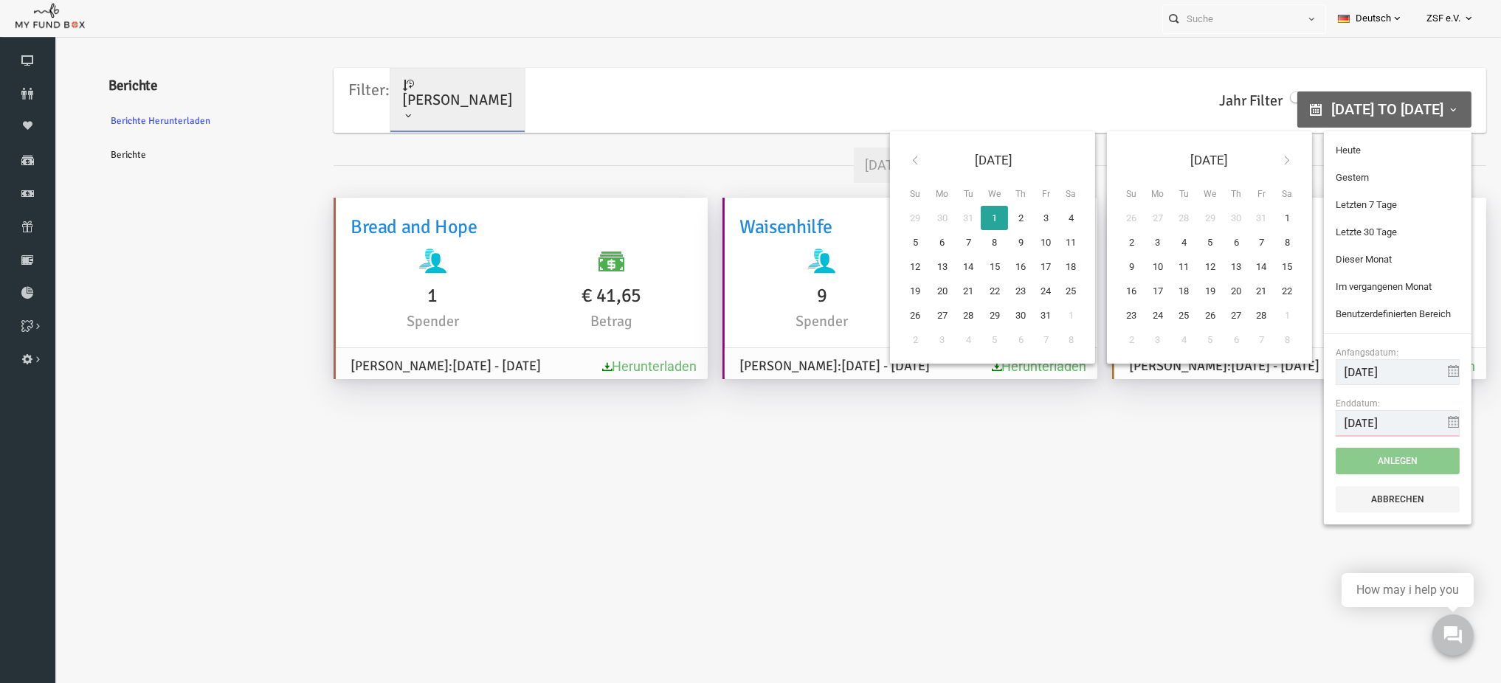
click at [1379, 425] on input "[DATE]" at bounding box center [1369, 423] width 124 height 26
click at [1426, 424] on icon at bounding box center [1425, 422] width 12 height 12
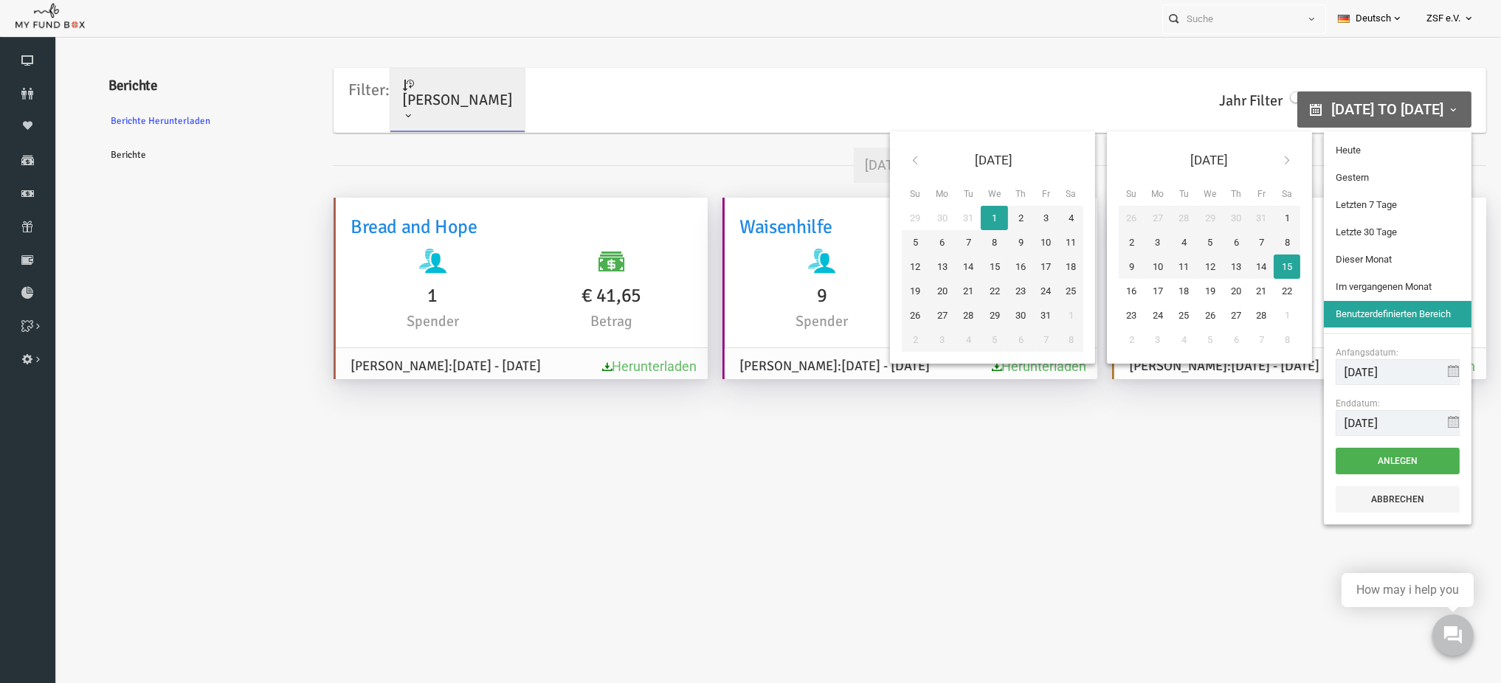
click at [1258, 162] on icon at bounding box center [1258, 160] width 12 height 12
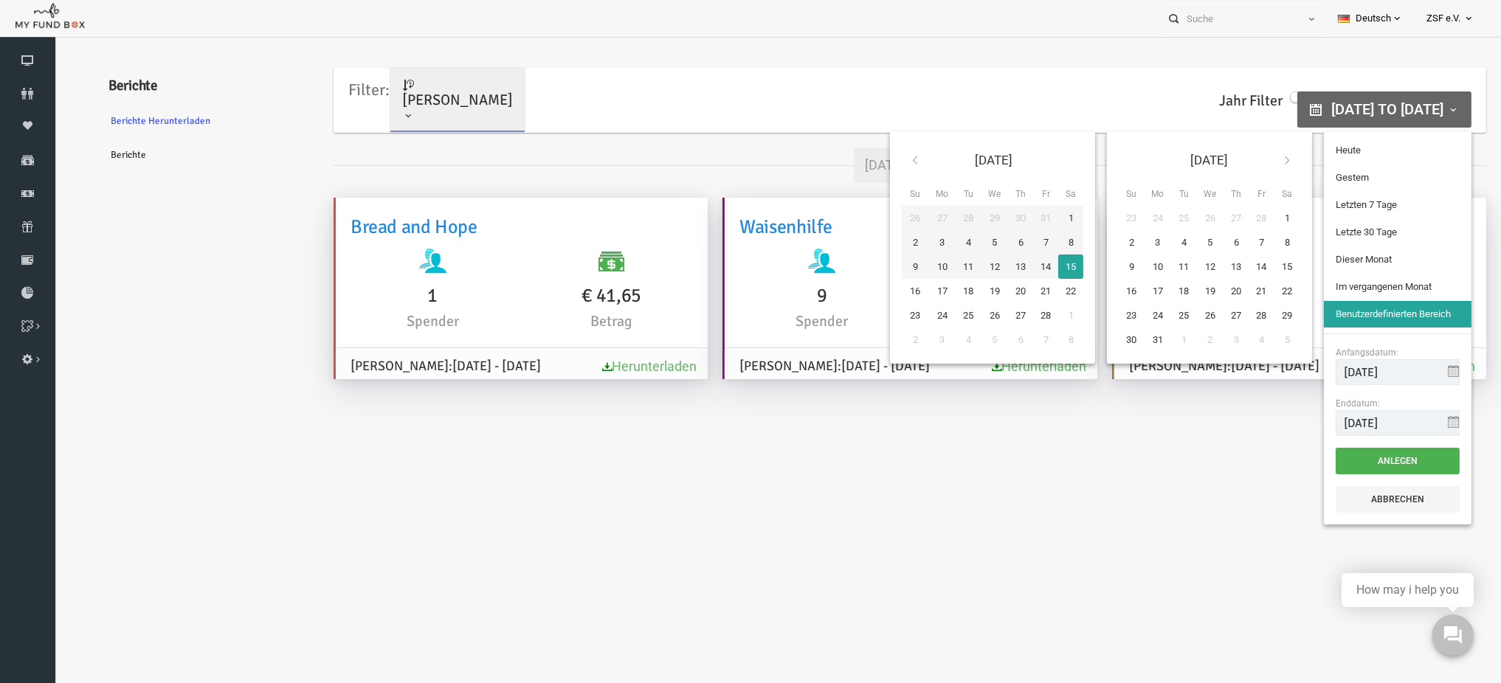
type input "[DATE]"
click at [1259, 159] on icon at bounding box center [1258, 160] width 12 height 12
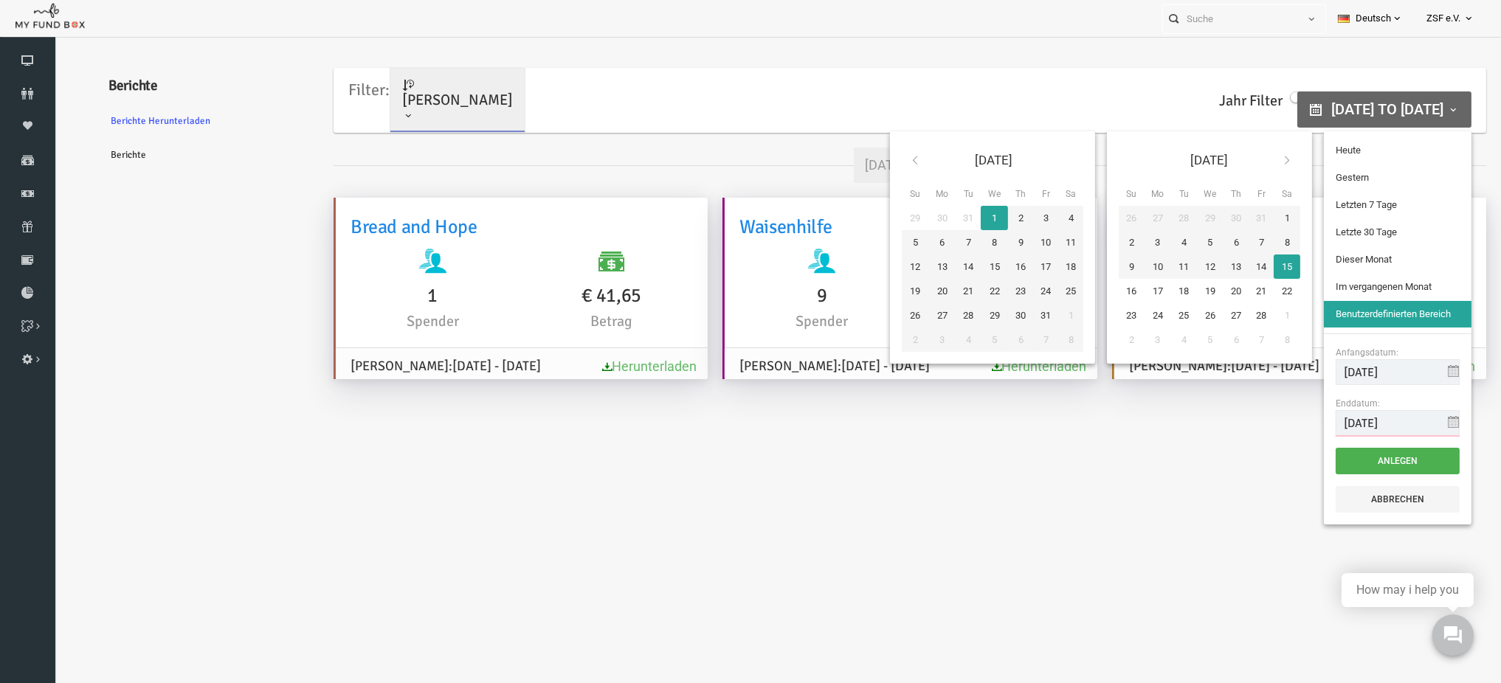
click at [1340, 429] on input "[DATE]" at bounding box center [1369, 423] width 124 height 26
drag, startPoint x: 1344, startPoint y: 426, endPoint x: 1296, endPoint y: 432, distance: 48.4
click at [1296, 432] on div "Anfangsdatum: [DATE] Enddatum: [DATE]" at bounding box center [1369, 391] width 148 height 115
click at [1338, 428] on input "[DATE]" at bounding box center [1369, 423] width 124 height 26
click at [1337, 425] on input "[DATE]" at bounding box center [1369, 423] width 124 height 26
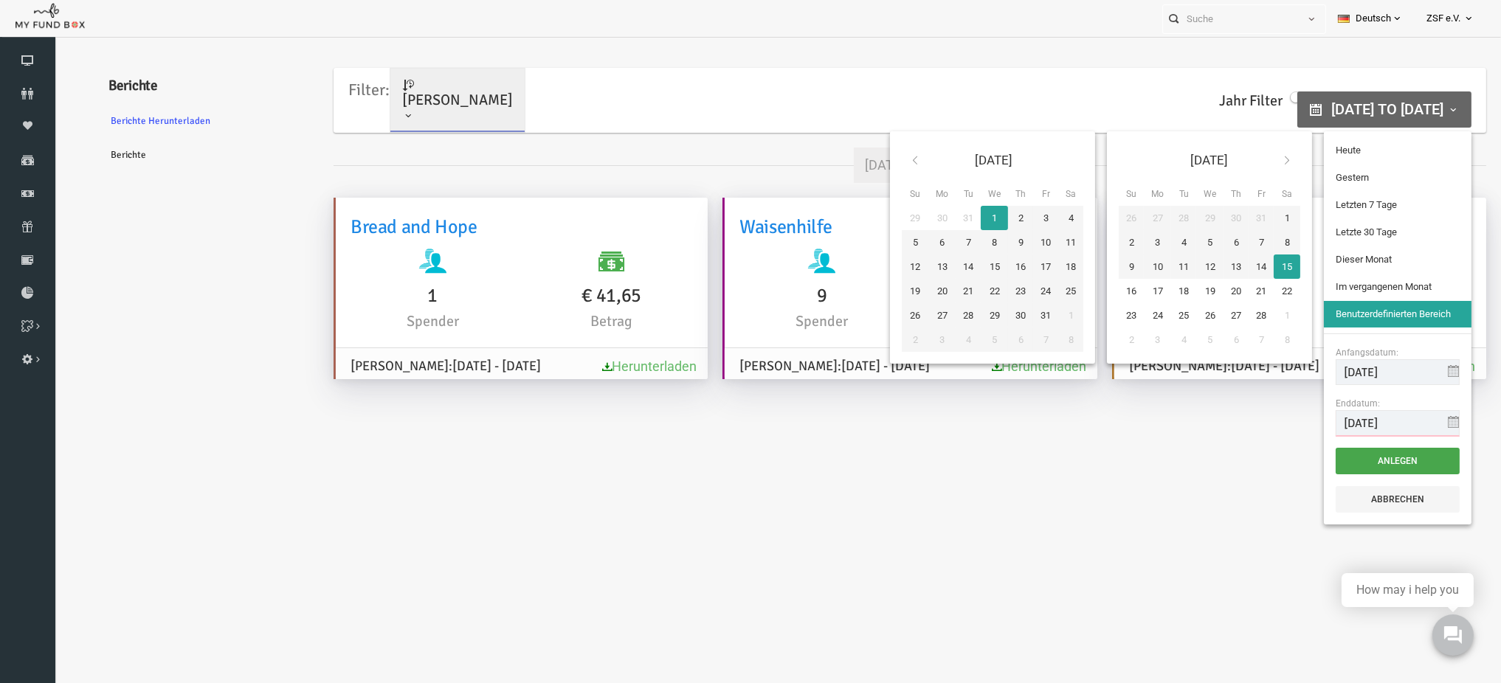
type input "[DATE]"
click at [1364, 466] on button "Anlegen" at bounding box center [1369, 461] width 124 height 27
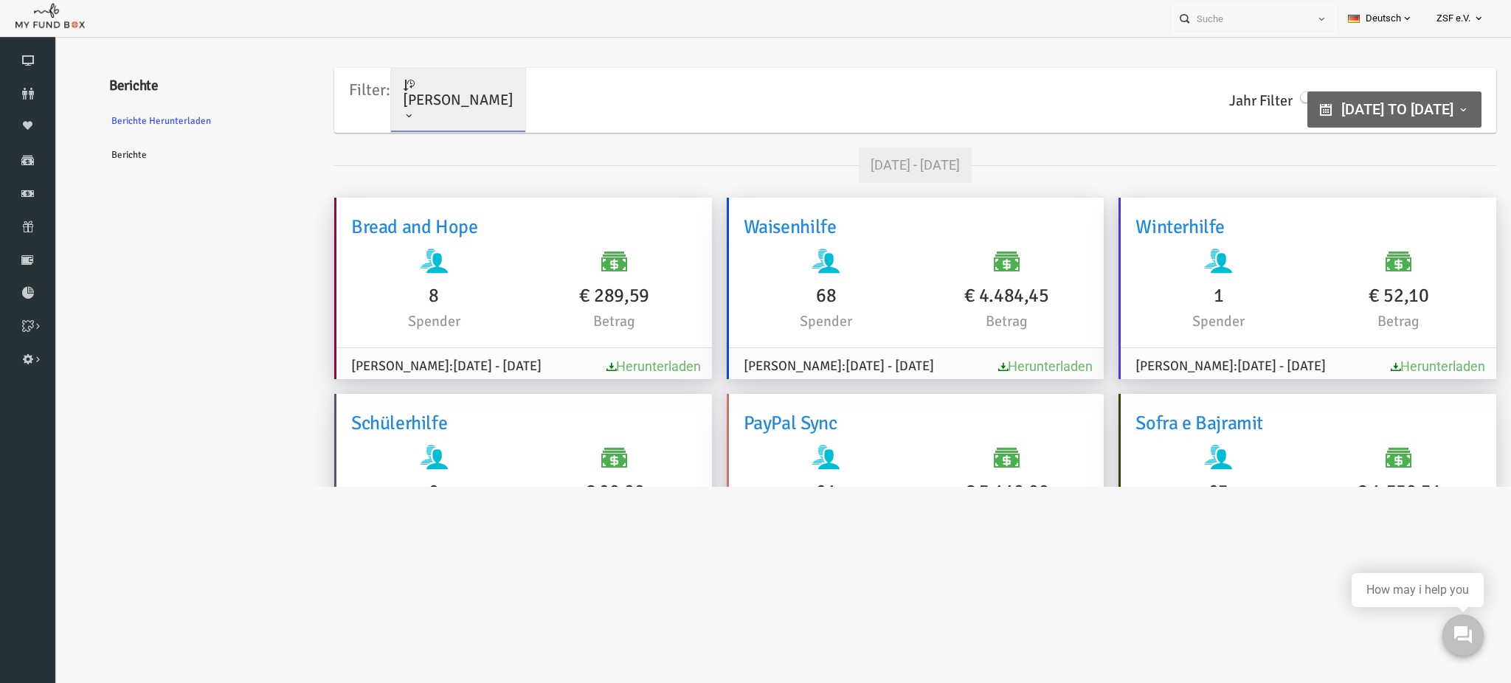
click at [984, 302] on h6 "€ 4.484,45" at bounding box center [976, 296] width 165 height 30
click at [868, 313] on div "68 Spender" at bounding box center [797, 291] width 180 height 84
click at [1296, 117] on button "[DATE] to [DATE]" at bounding box center [1365, 109] width 174 height 36
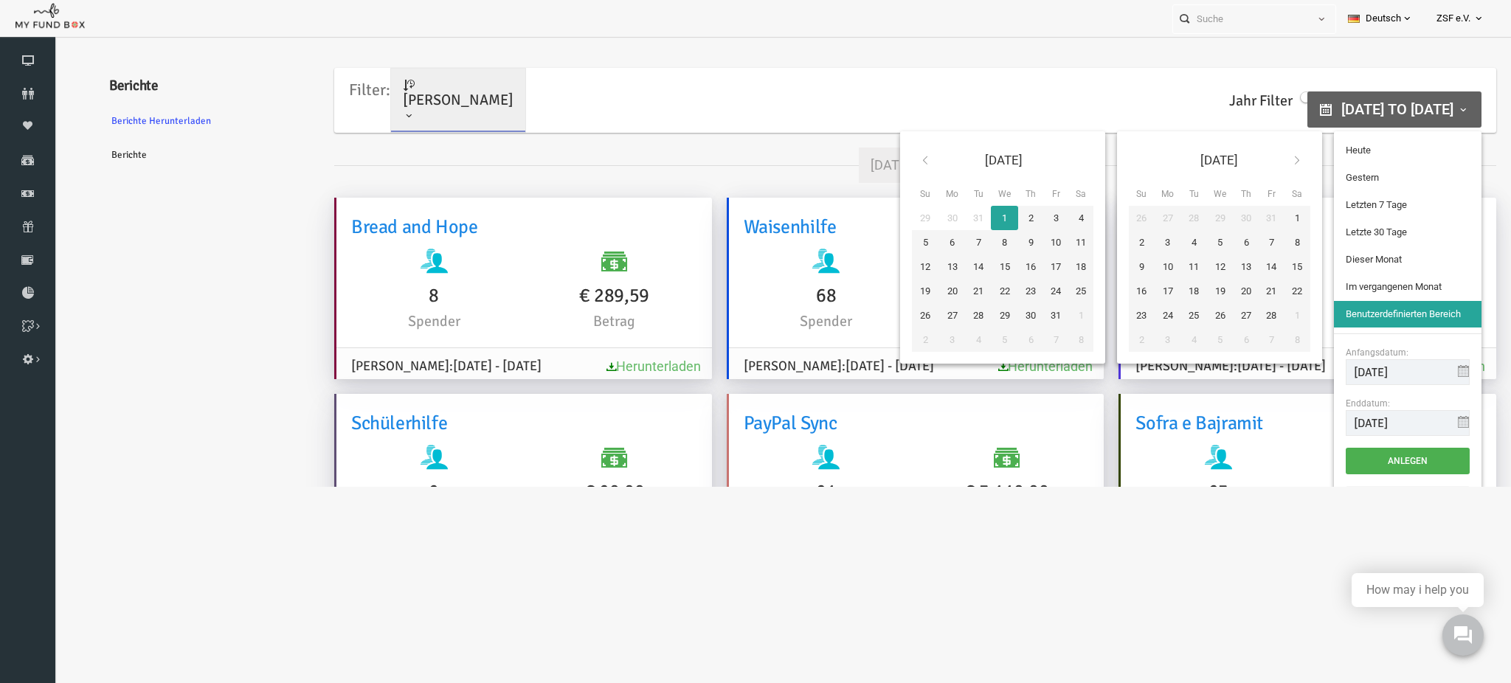
type input "[DATE]"
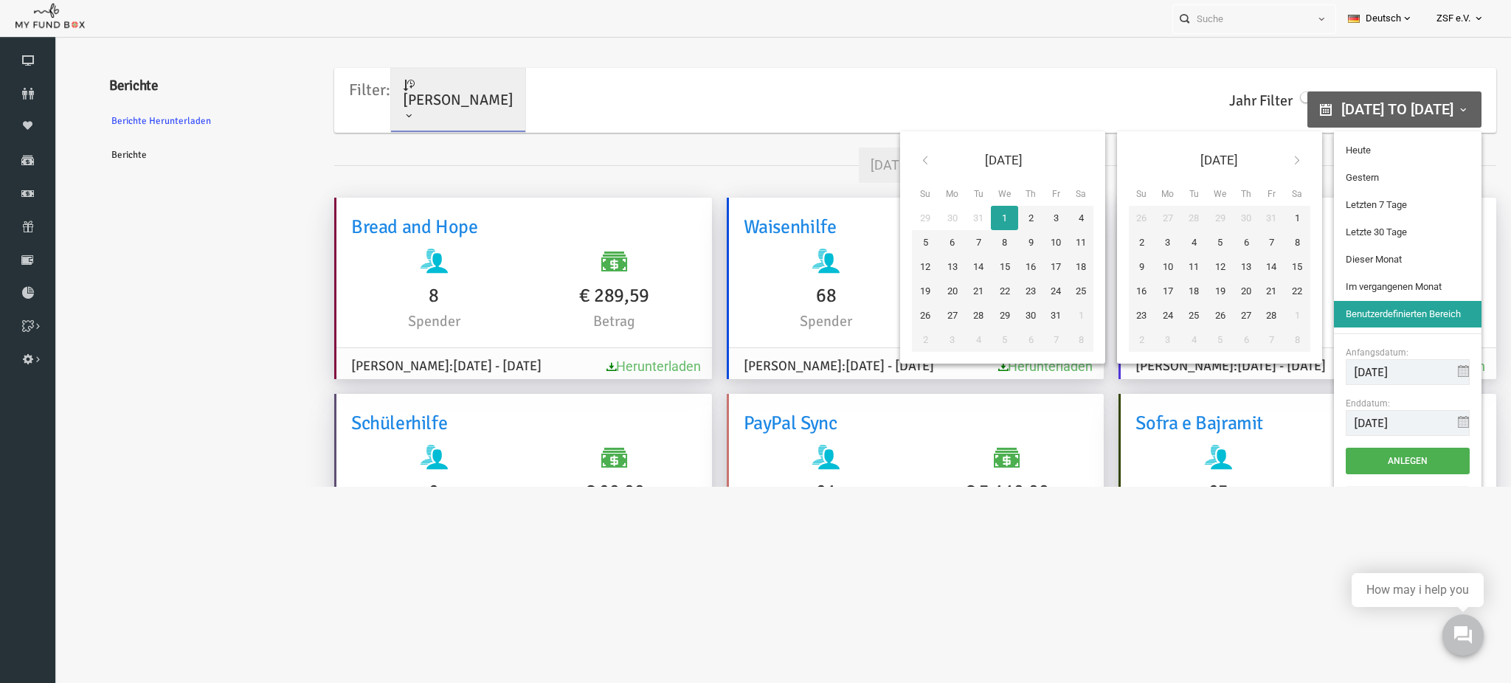
type input "[DATE]"
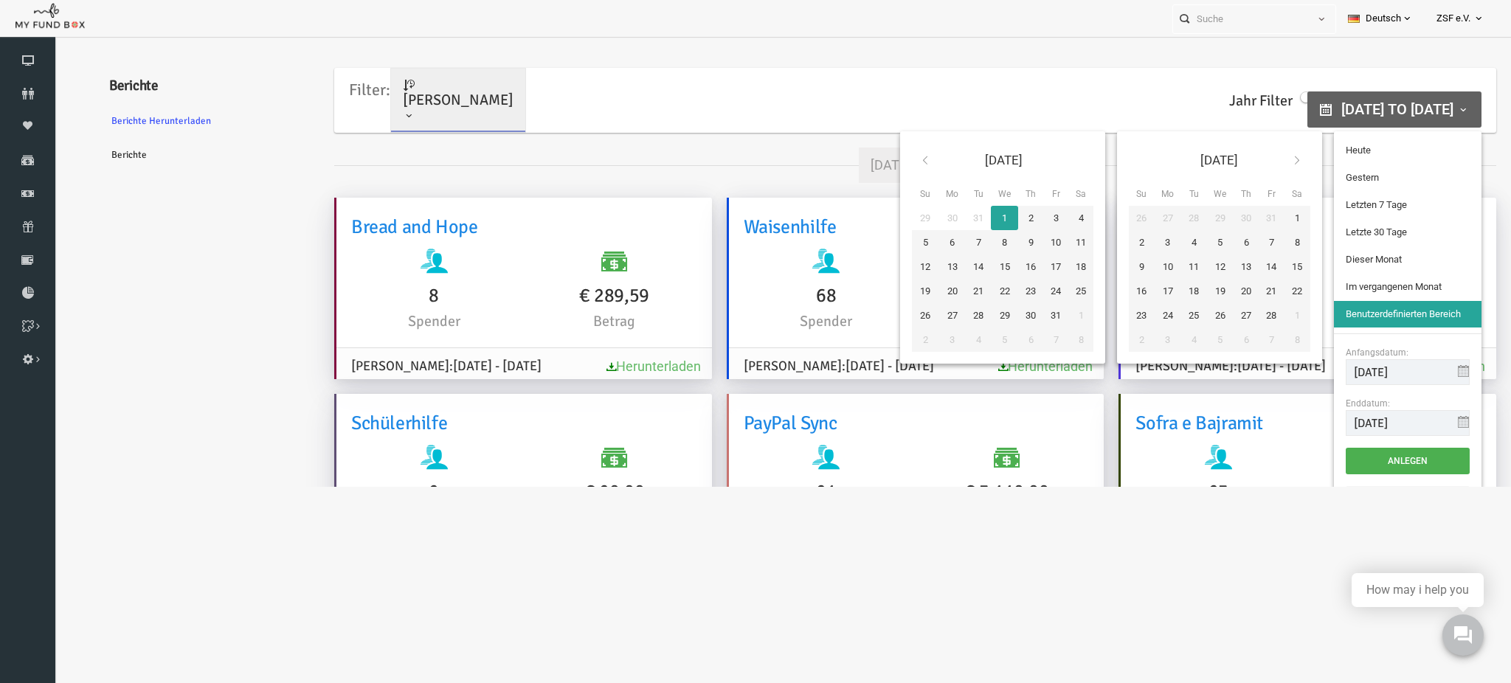
type input "[DATE]"
click at [1342, 376] on input "[DATE]" at bounding box center [1378, 372] width 124 height 26
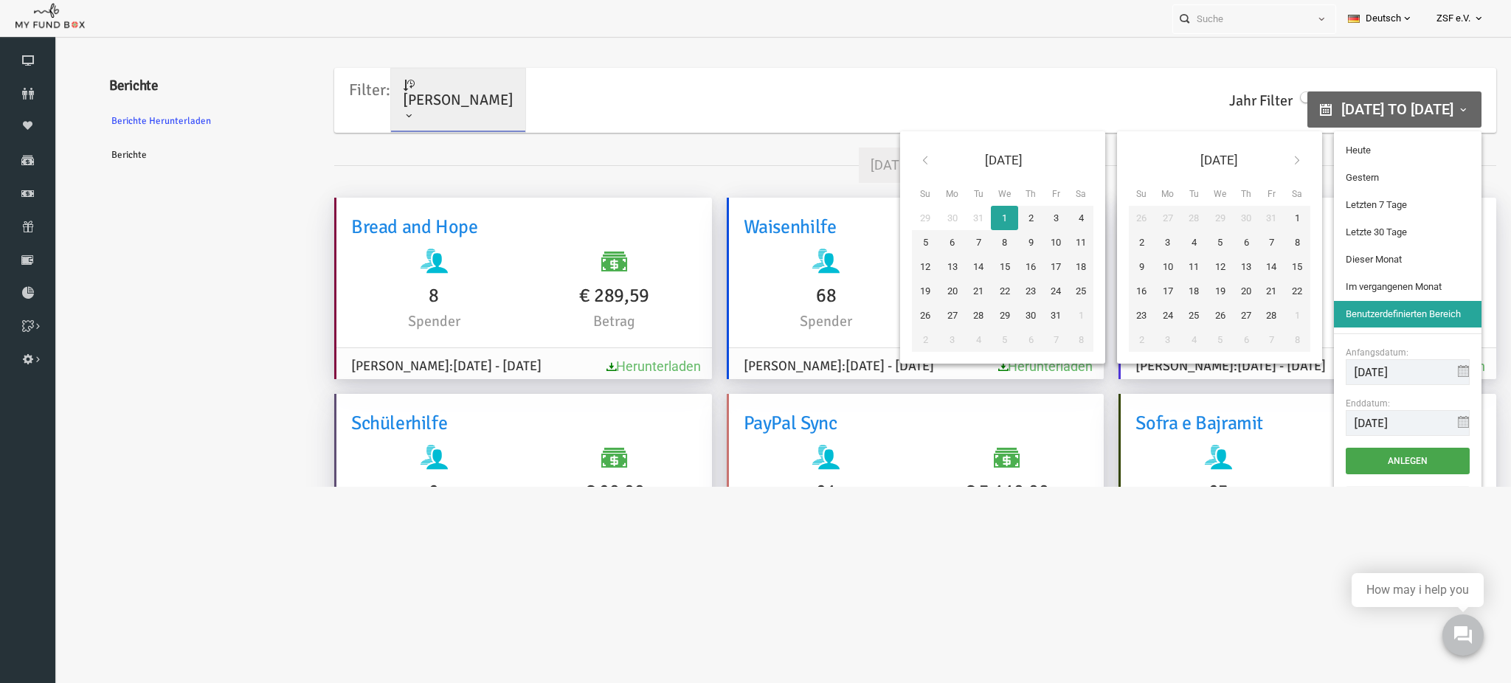
click at [1364, 460] on button "Anlegen" at bounding box center [1378, 461] width 124 height 27
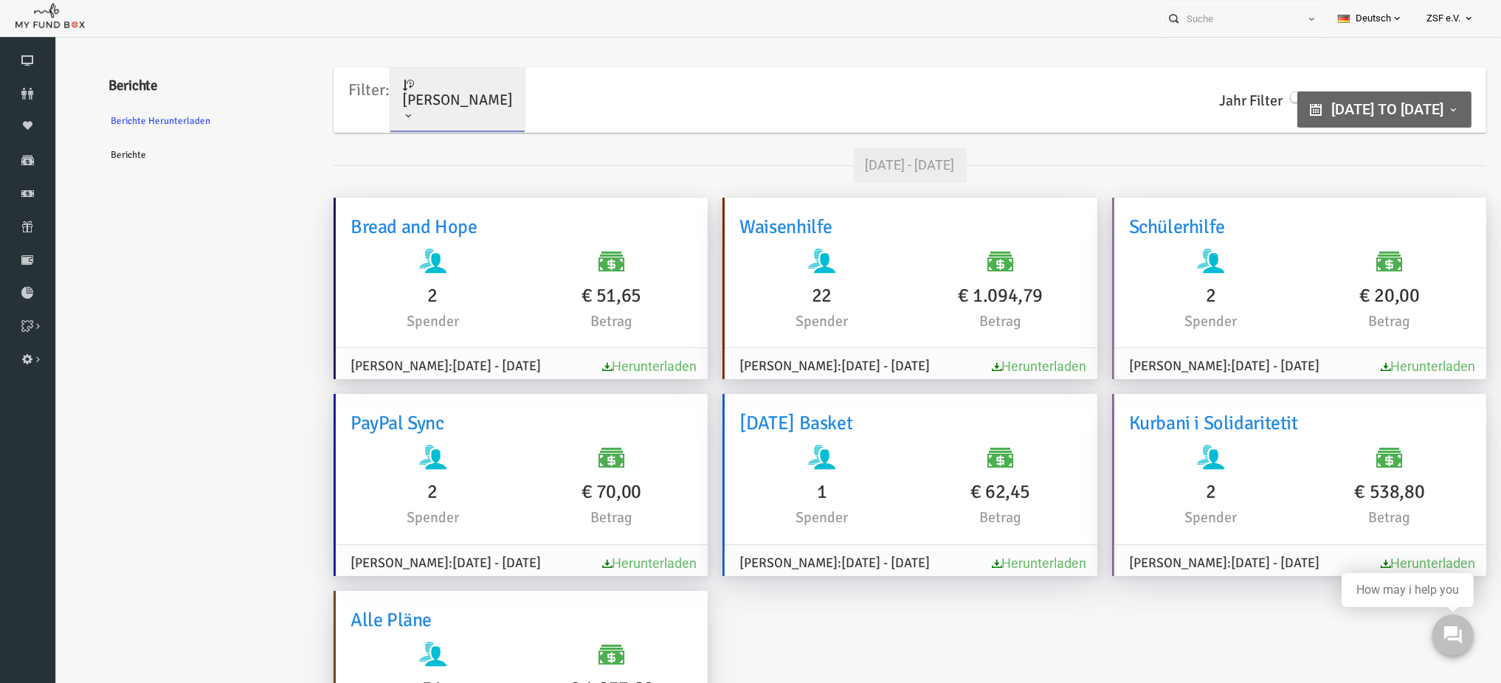
drag, startPoint x: 810, startPoint y: 294, endPoint x: 860, endPoint y: 299, distance: 49.7
click at [854, 297] on h6 "22" at bounding box center [793, 296] width 164 height 30
click at [941, 300] on h6 "€ 1.094,79" at bounding box center [971, 296] width 164 height 30
click at [1321, 101] on span "[DATE] to [DATE]" at bounding box center [1358, 109] width 112 height 18
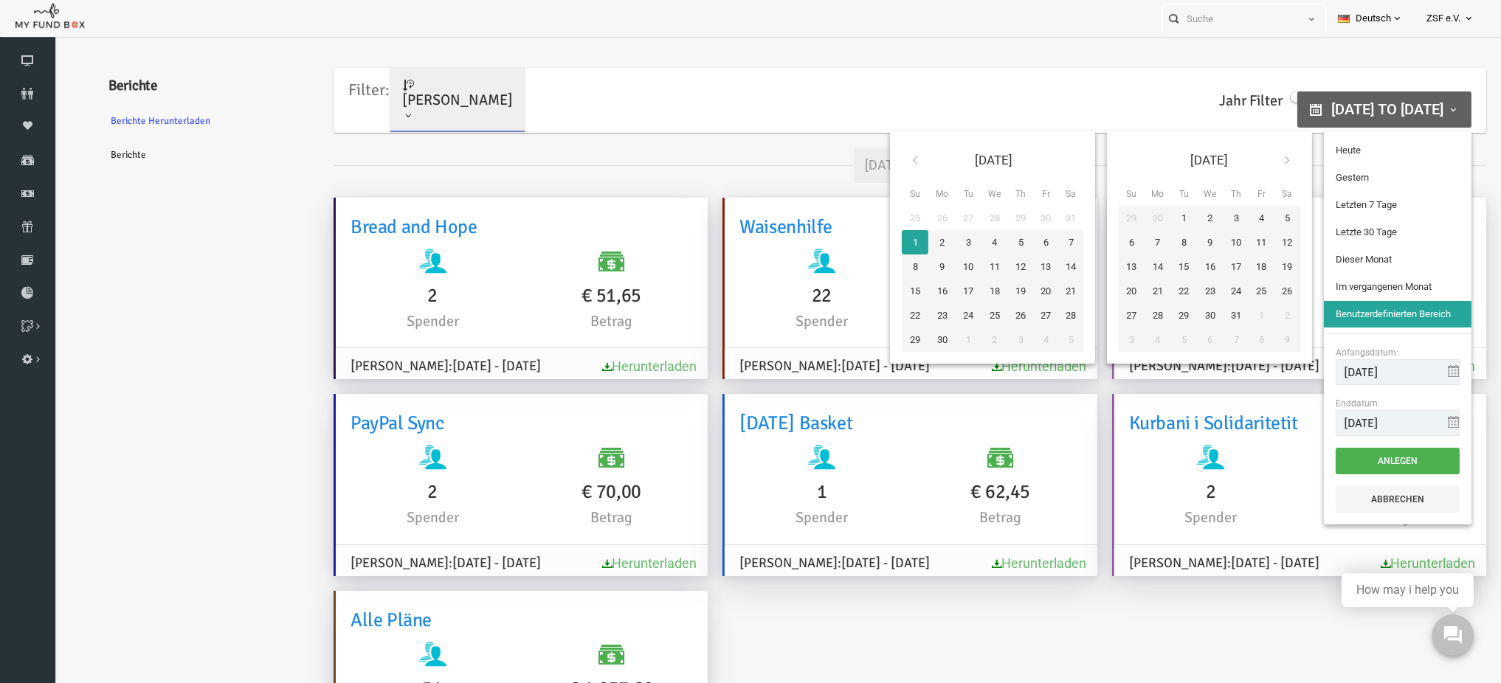
type input "[DATE]"
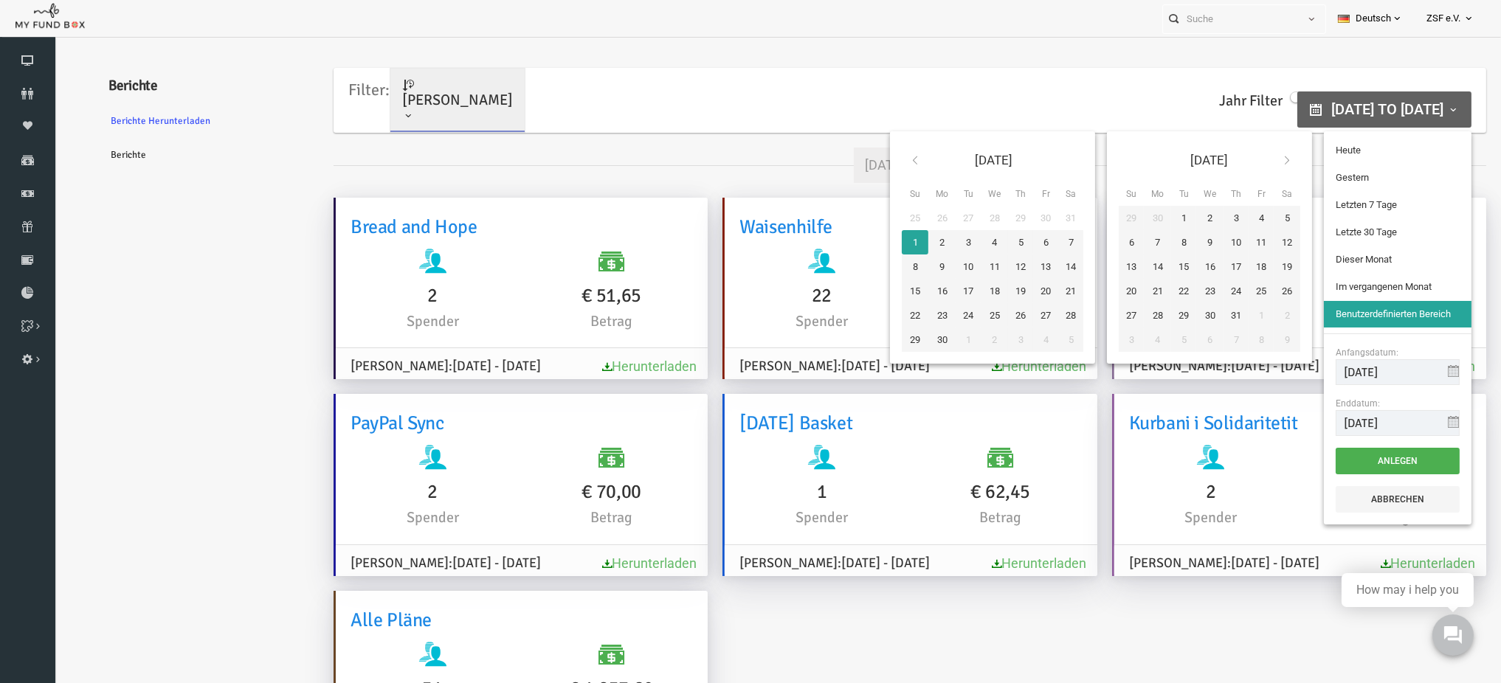
type input "[DATE]"
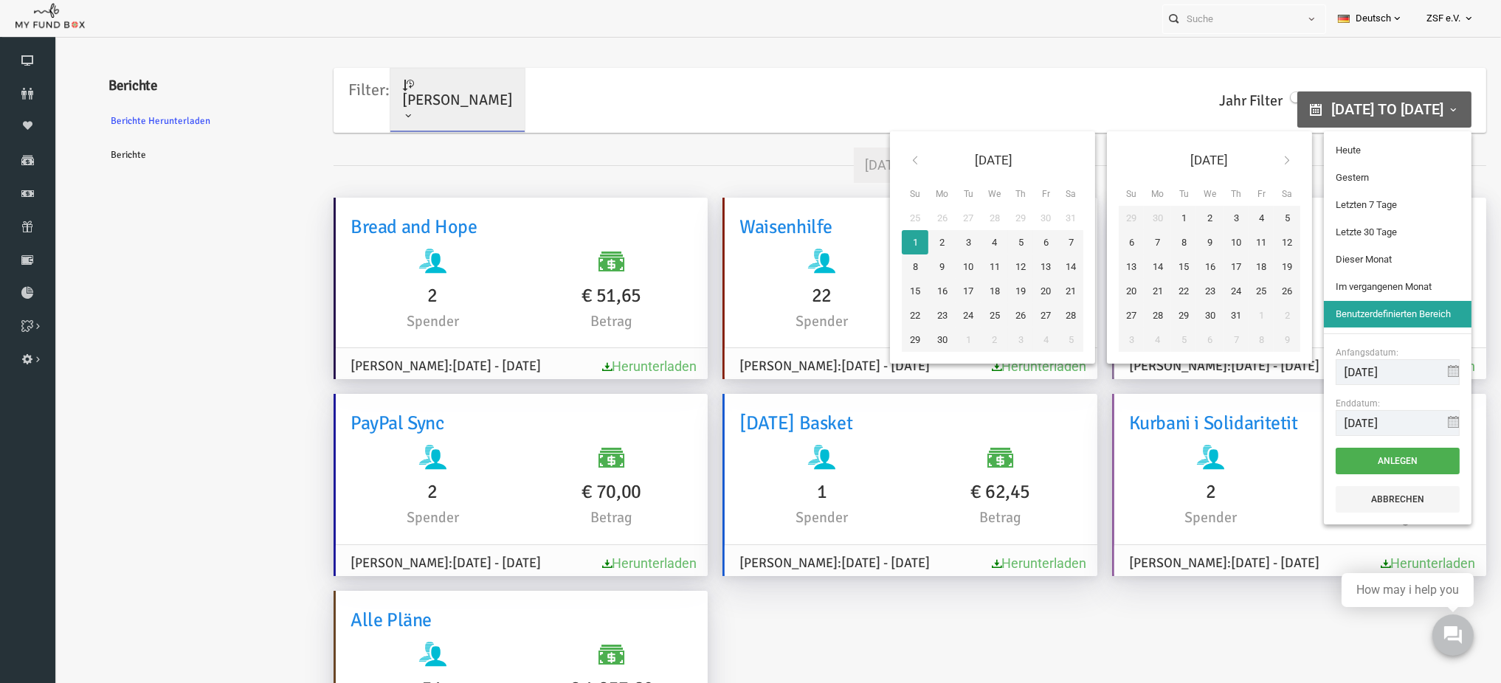
type input "[DATE]"
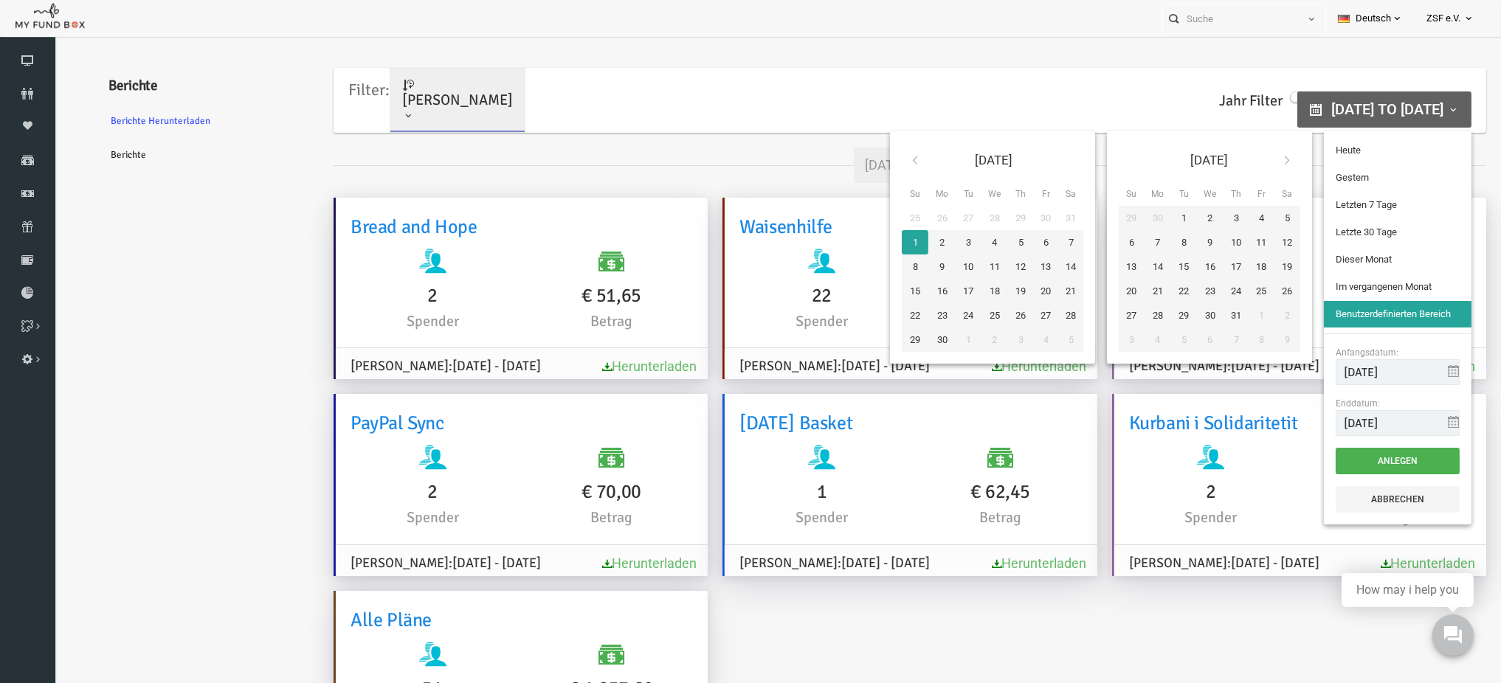
type input "[DATE]"
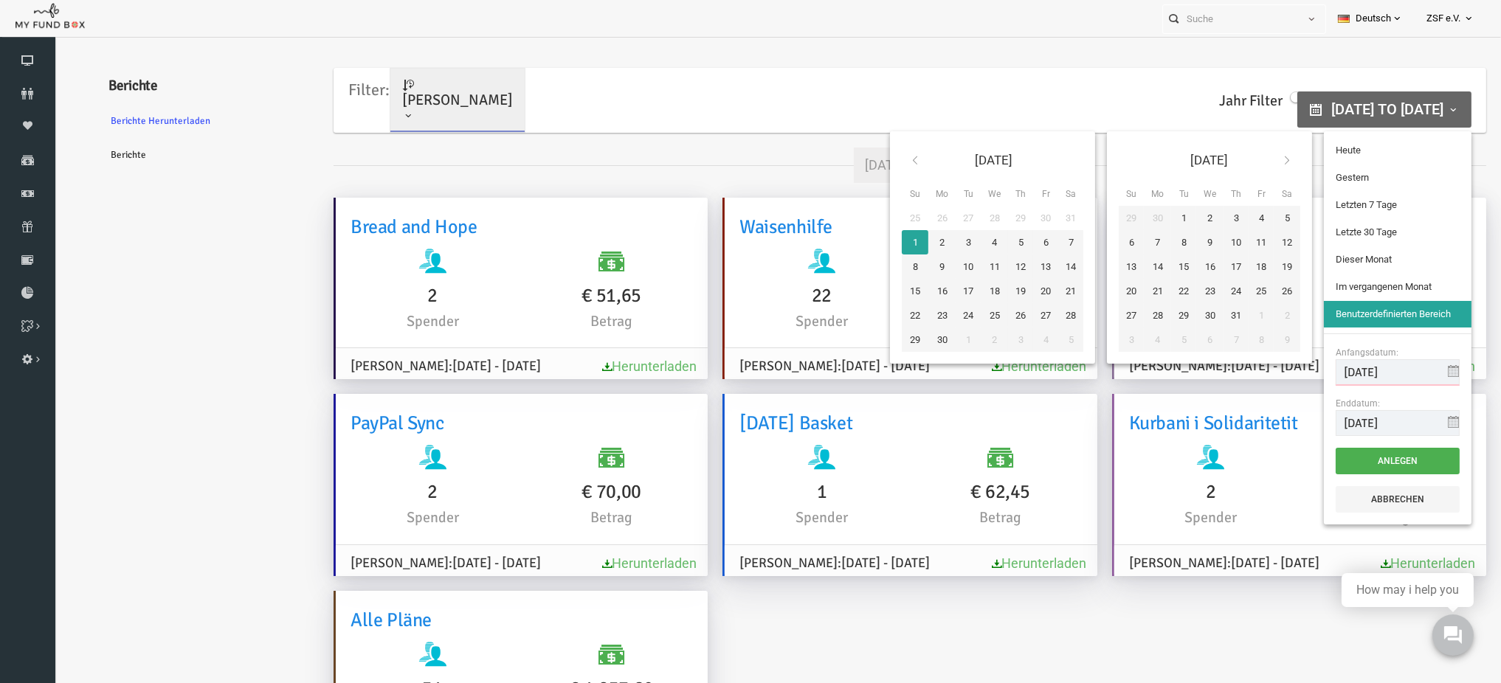
click at [1344, 375] on input "[DATE]" at bounding box center [1369, 372] width 124 height 26
type input "[DATE]"
click at [1366, 460] on button "Anlegen" at bounding box center [1369, 461] width 124 height 27
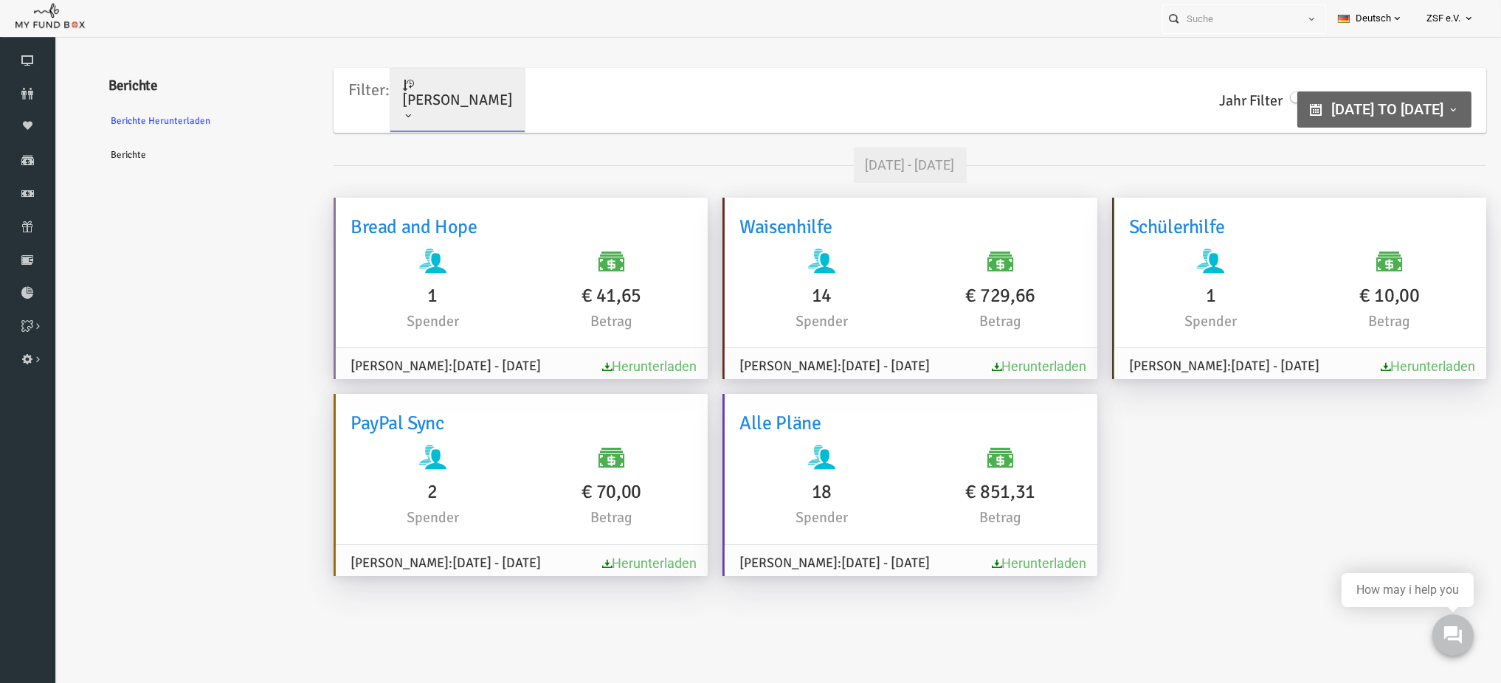
drag, startPoint x: 971, startPoint y: 303, endPoint x: 836, endPoint y: 300, distance: 135.1
click at [842, 301] on div "14 Spender € 729,66 Betrag" at bounding box center [881, 291] width 357 height 84
click at [36, 58] on icon at bounding box center [27, 61] width 55 height 12
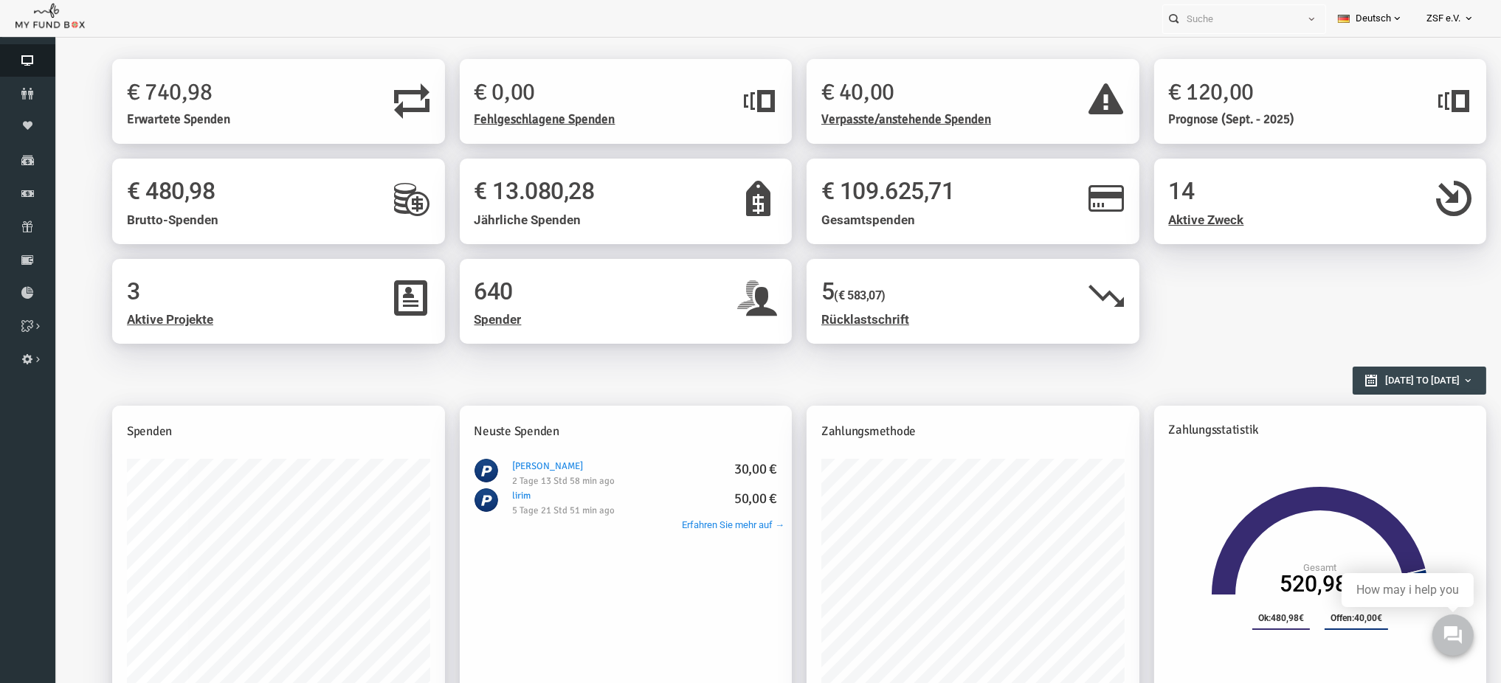
click at [29, 66] on icon at bounding box center [27, 61] width 55 height 12
click at [29, 281] on link "Berichte herunterladen" at bounding box center [27, 293] width 55 height 32
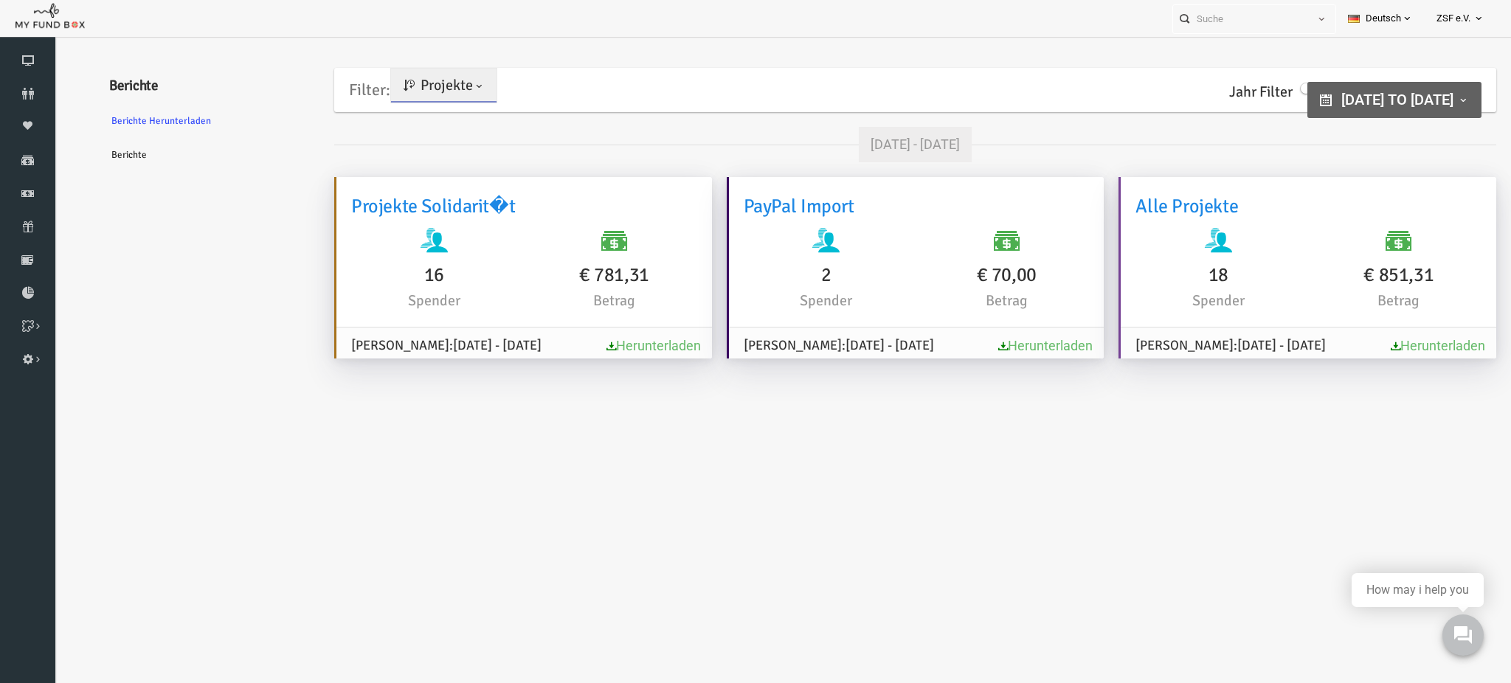
type input "[DATE]"
click at [1312, 94] on span "[DATE] to [DATE]" at bounding box center [1368, 100] width 112 height 18
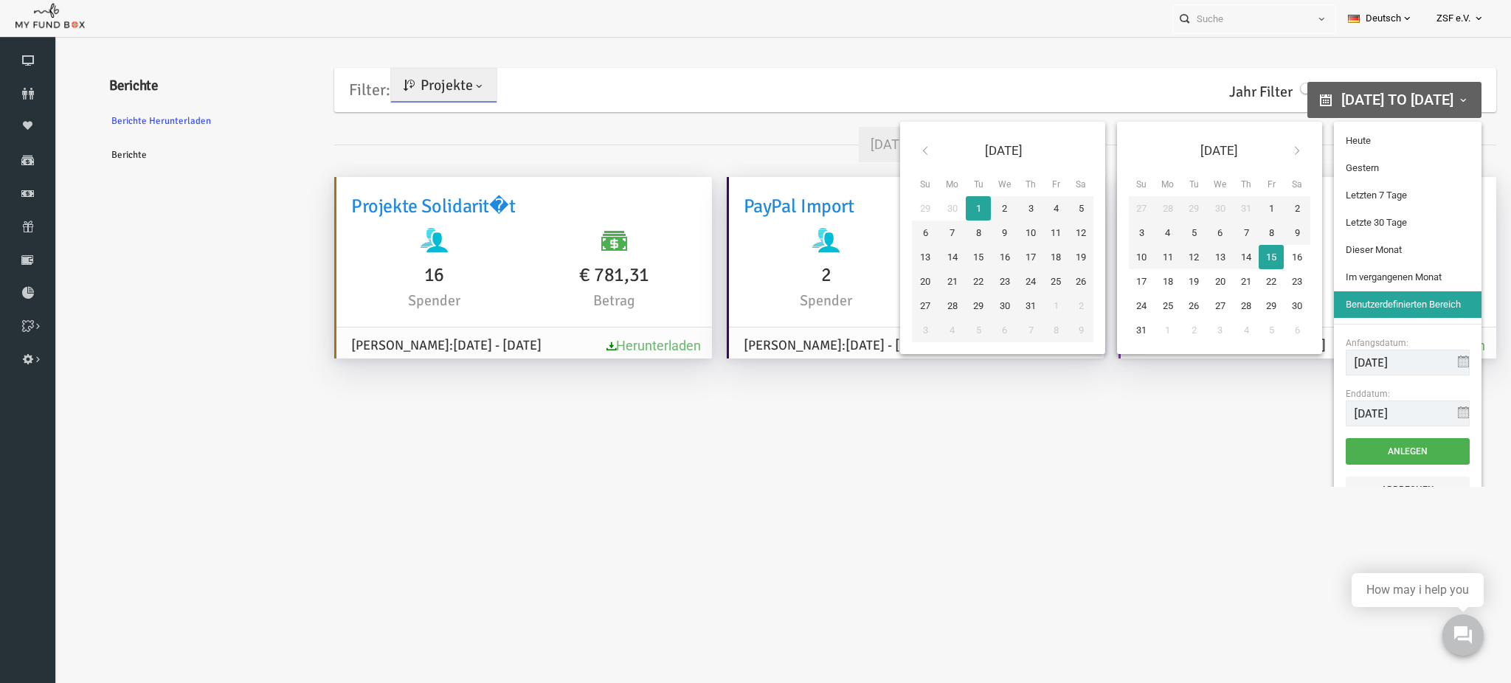
type input "[DATE]"
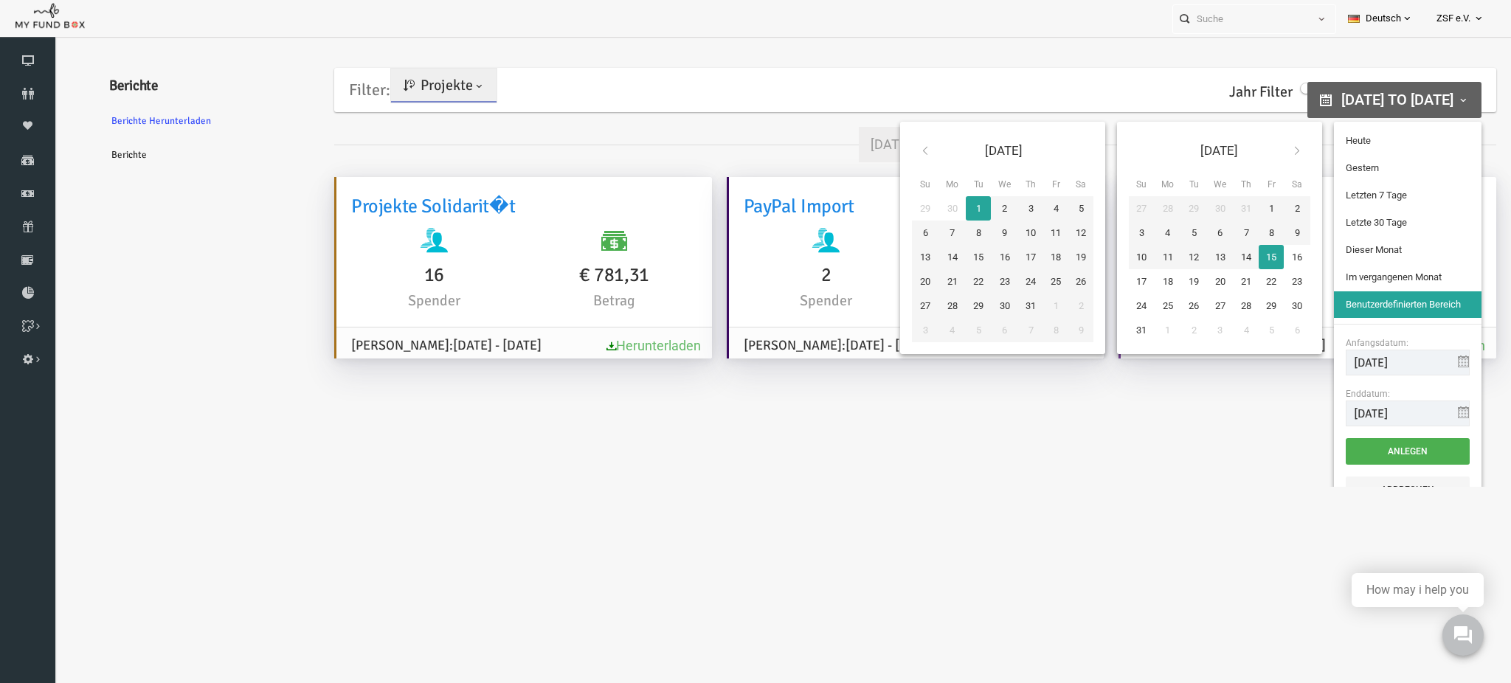
type input "[DATE]"
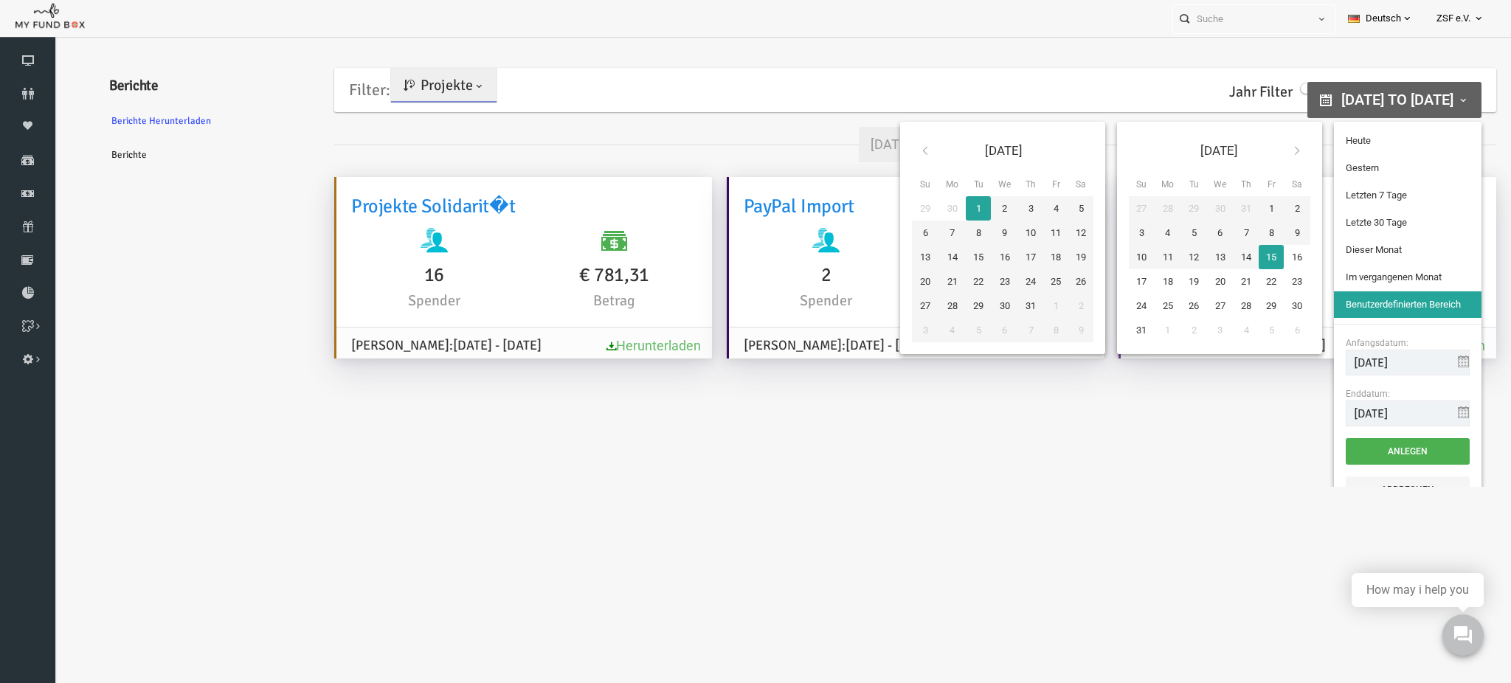
type input "[DATE]"
click at [1422, 367] on input "[DATE]" at bounding box center [1378, 363] width 124 height 26
drag, startPoint x: 1366, startPoint y: 362, endPoint x: 1389, endPoint y: 363, distance: 22.9
click at [1389, 363] on input "[DATE]" at bounding box center [1378, 363] width 124 height 26
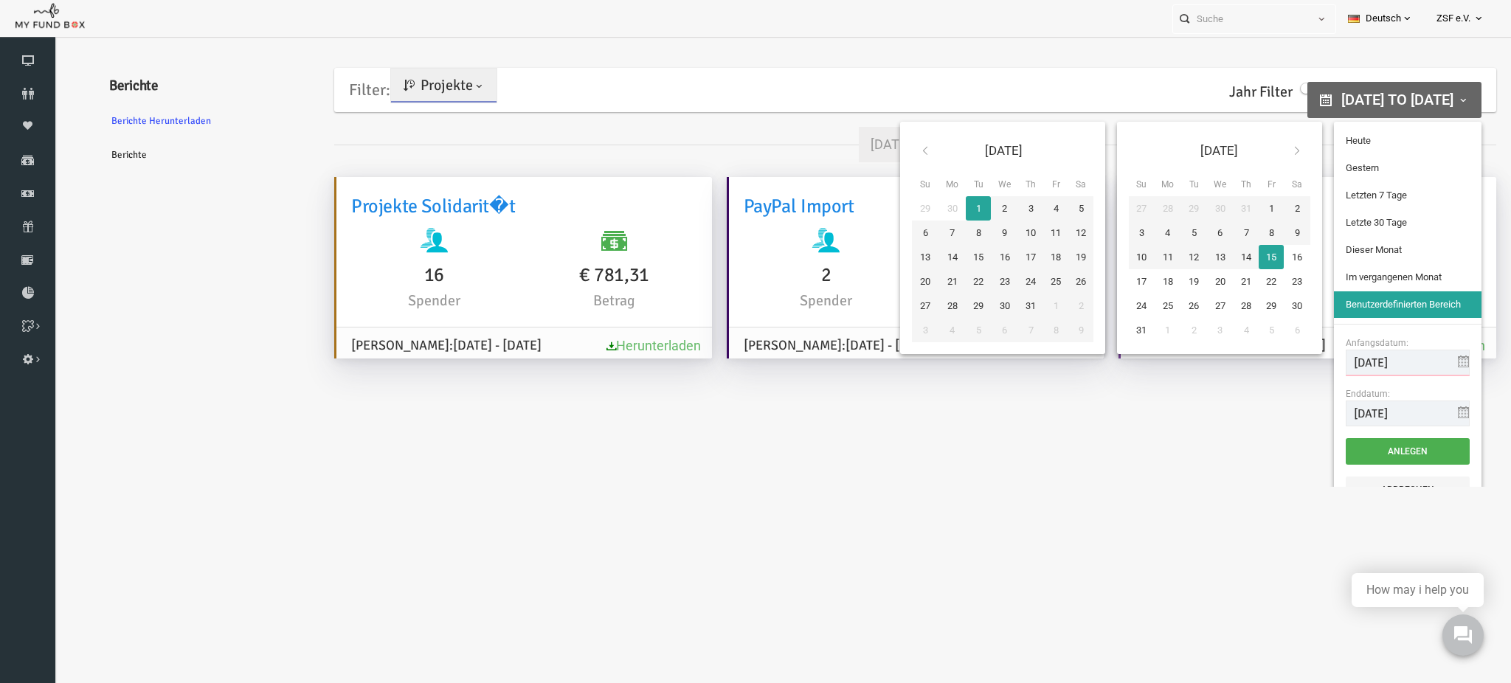
click at [1341, 361] on input "[DATE]" at bounding box center [1378, 363] width 124 height 26
click at [1343, 361] on input "[DATE]" at bounding box center [1378, 363] width 124 height 26
type input "[DATE]"
drag, startPoint x: 1327, startPoint y: 407, endPoint x: 1285, endPoint y: 428, distance: 47.5
click at [1284, 428] on div "[DATE] Su Mo Tu We Th Fr Sa 25 26 27 28 29 30 31 1 2 3 4 5 6 7 8 9 10 11 12 13 …" at bounding box center [1158, 319] width 587 height 406
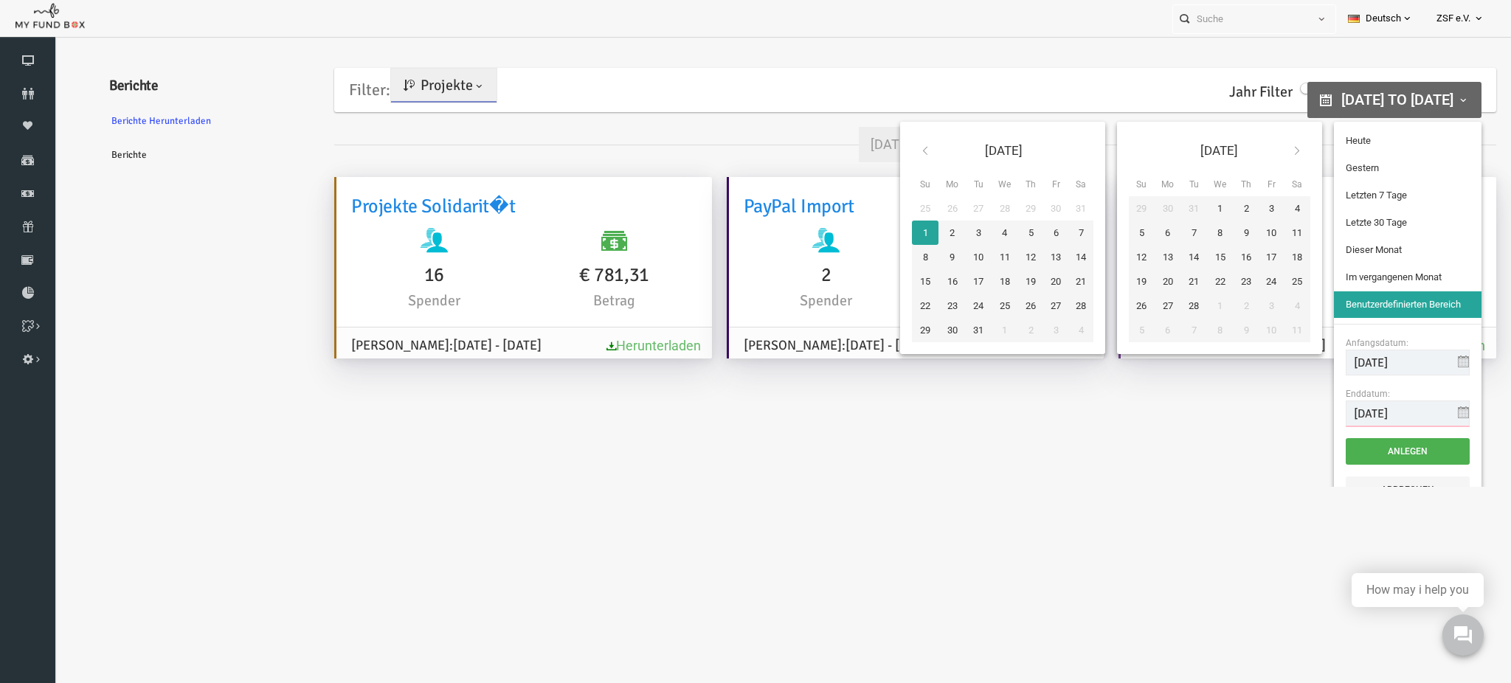
click at [1336, 414] on input "[DATE]" at bounding box center [1378, 414] width 124 height 26
drag, startPoint x: 1340, startPoint y: 414, endPoint x: 1333, endPoint y: 419, distance: 8.4
click at [1333, 419] on input "[DATE]" at bounding box center [1378, 414] width 124 height 26
click at [1388, 411] on input "[DATE]" at bounding box center [1378, 414] width 124 height 26
type input "[DATE]"
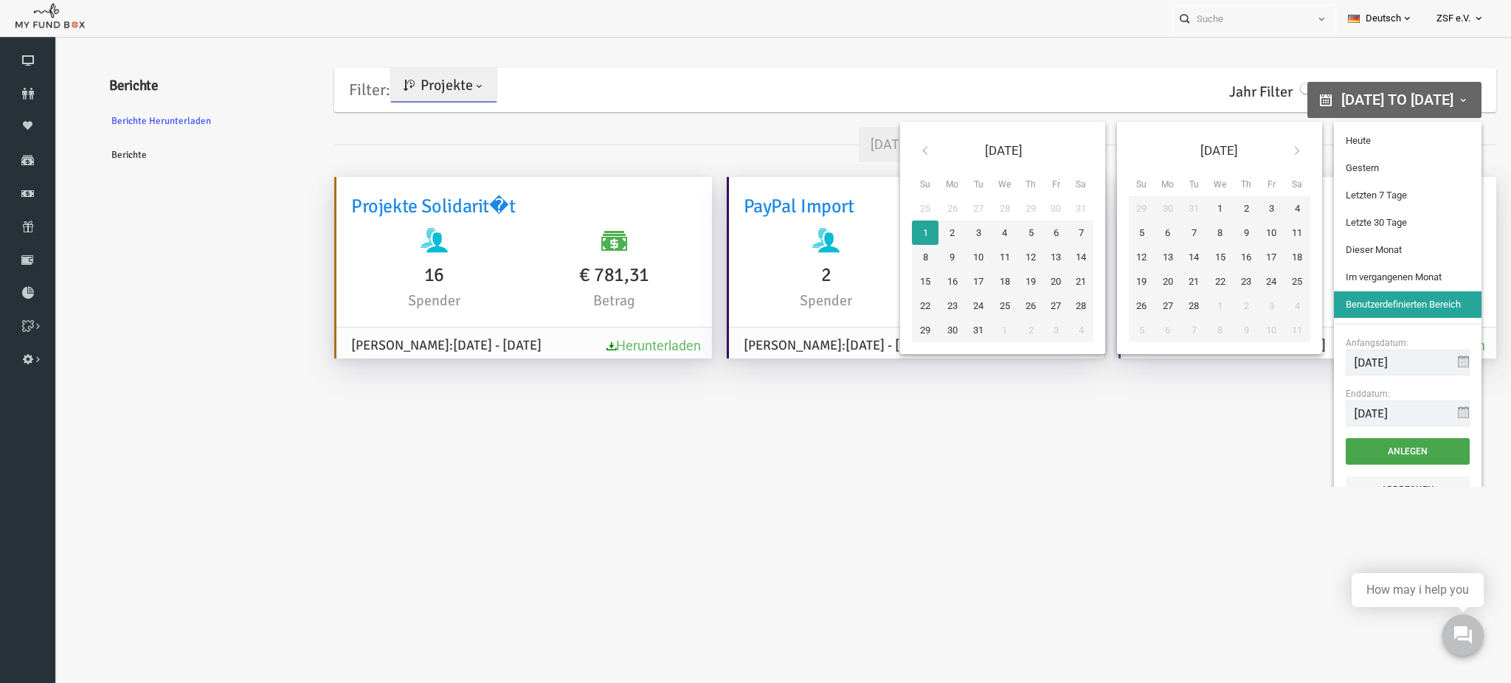
click at [1379, 453] on button "Anlegen" at bounding box center [1378, 451] width 124 height 27
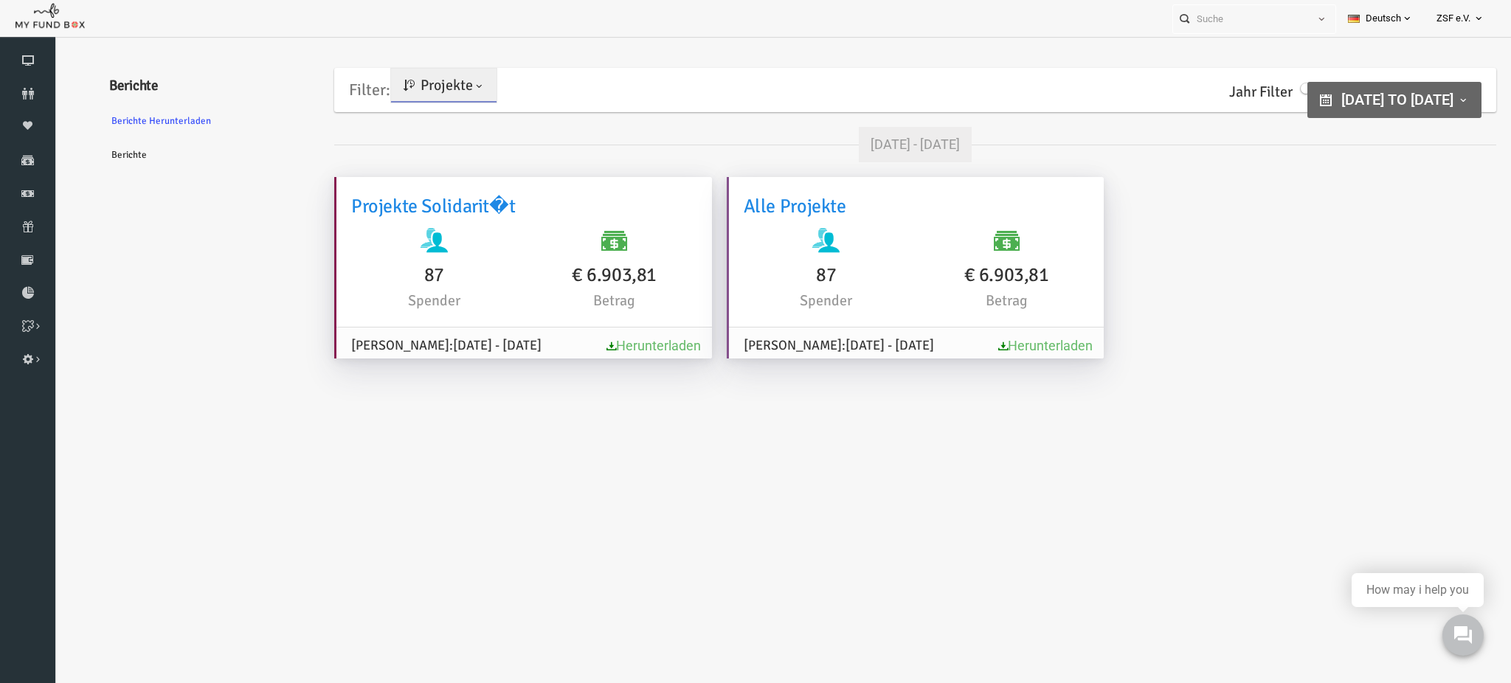
click at [1001, 346] on link "Herunterladen" at bounding box center [1016, 345] width 94 height 15
drag, startPoint x: 1477, startPoint y: 13, endPoint x: 1479, endPoint y: 23, distance: 10.6
click at [1477, 13] on icon at bounding box center [1479, 19] width 12 height 12
click at [1422, 179] on link "Abmelden" at bounding box center [1433, 177] width 125 height 27
